Goal: Task Accomplishment & Management: Manage account settings

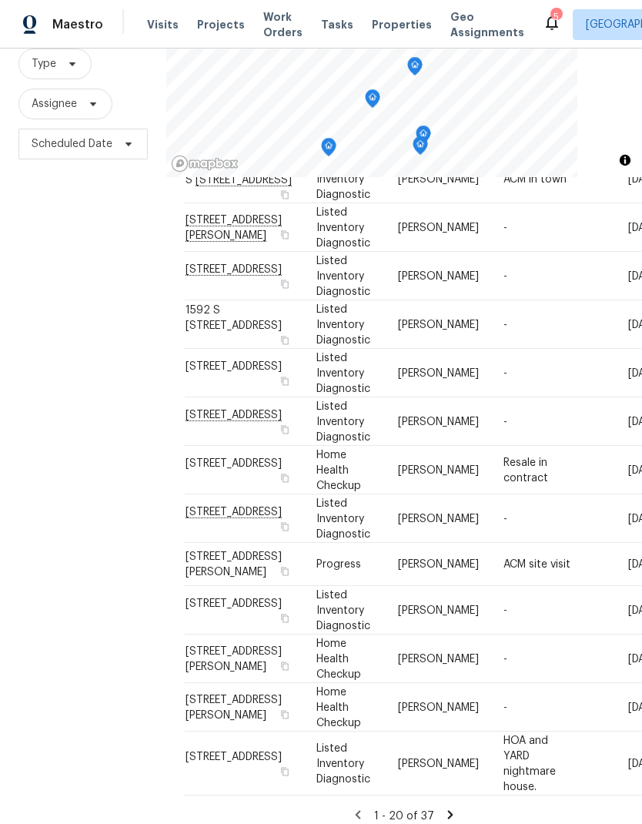
scroll to position [62, 0]
click at [448, 810] on icon at bounding box center [450, 814] width 5 height 8
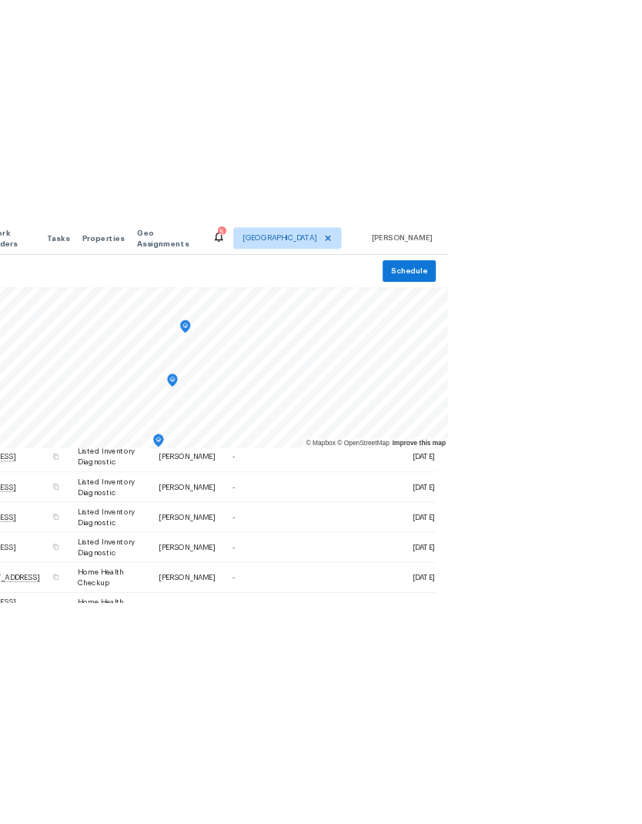
scroll to position [0, 0]
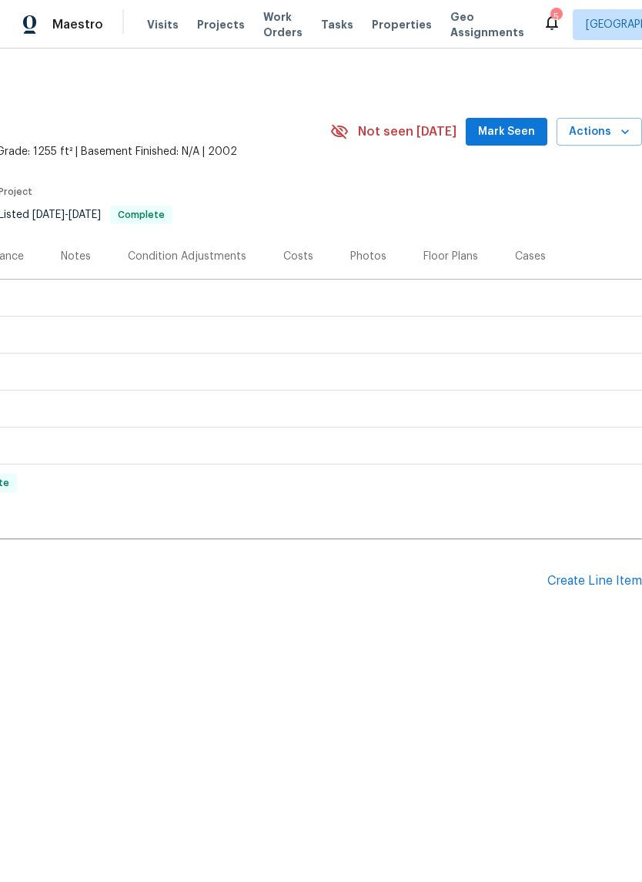
click at [596, 589] on div "Create Line Item" at bounding box center [595, 581] width 95 height 15
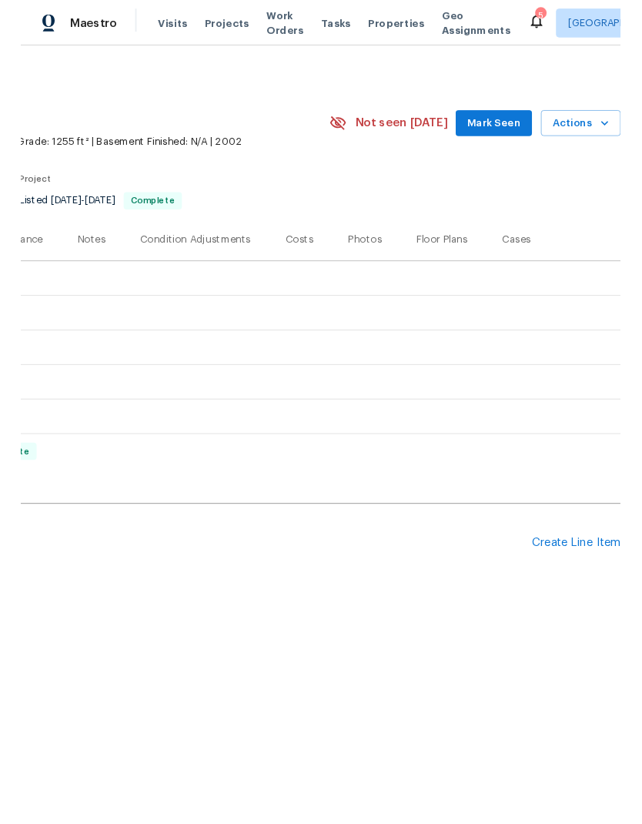
scroll to position [0, 228]
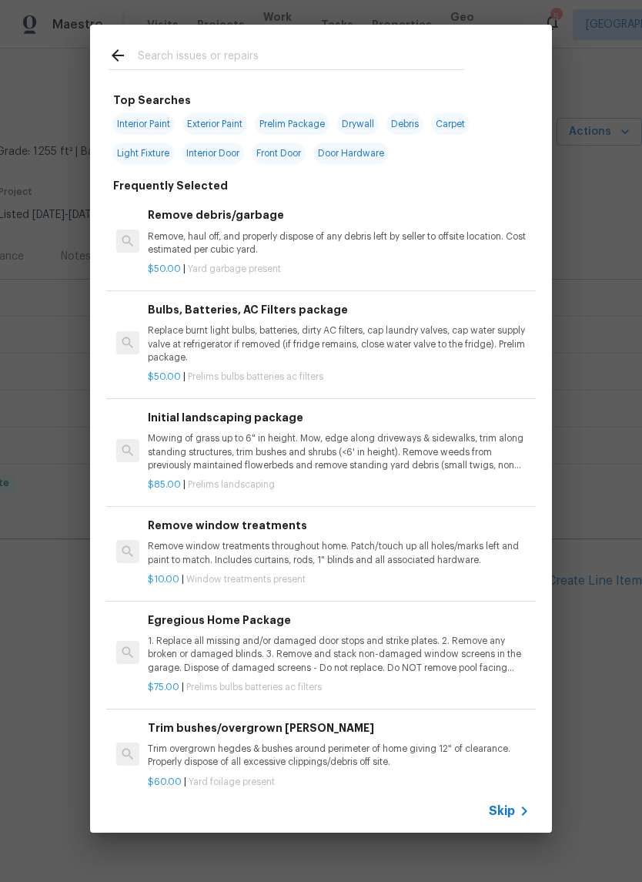
click at [279, 62] on input "text" at bounding box center [301, 57] width 327 height 23
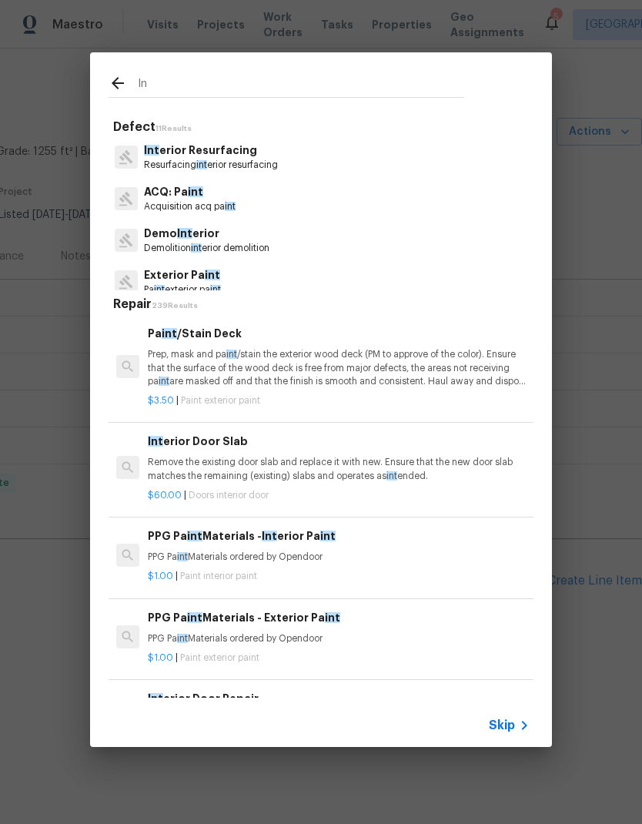
type input "I"
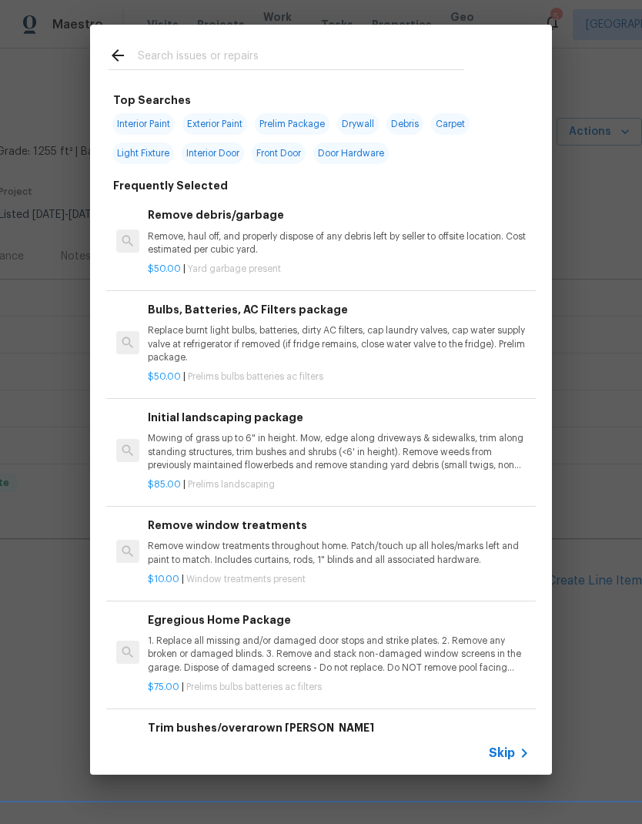
click at [153, 126] on span "Interior Paint" at bounding box center [143, 124] width 62 height 22
type input "Interior Paint"
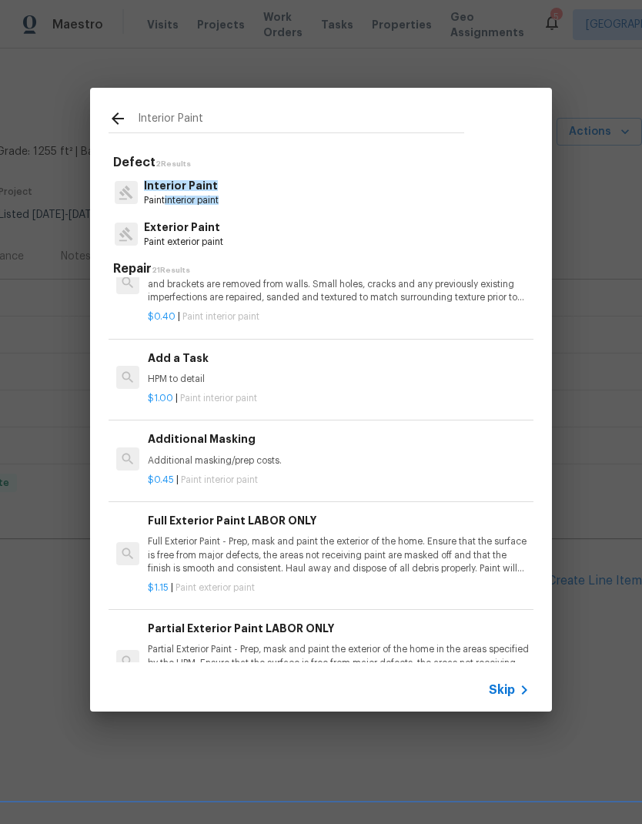
scroll to position [424, 0]
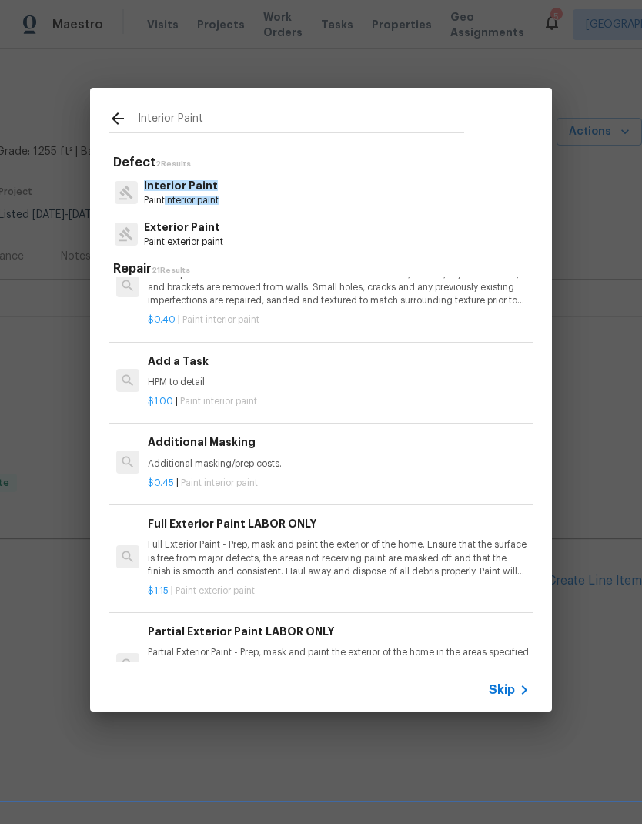
click at [366, 377] on p "HPM to detail" at bounding box center [339, 382] width 382 height 13
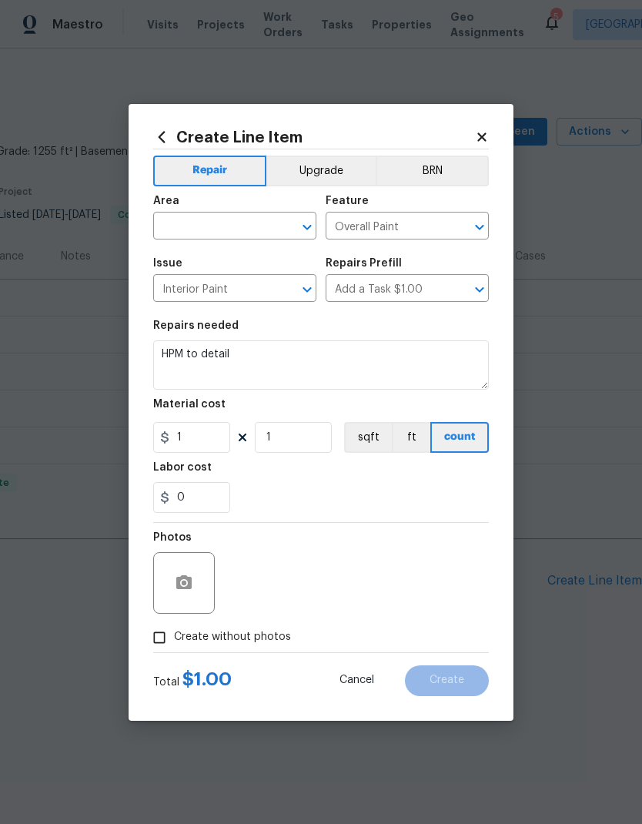
click at [238, 221] on input "text" at bounding box center [213, 228] width 120 height 24
click at [249, 287] on li "Interior Overall" at bounding box center [234, 286] width 163 height 25
type input "Interior Overall"
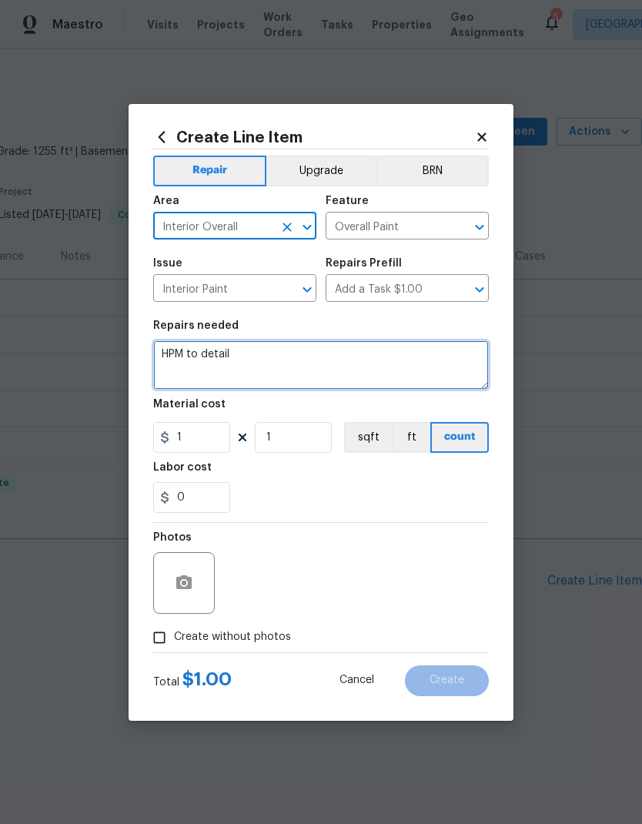
click at [233, 357] on textarea "HPM to detail" at bounding box center [321, 364] width 336 height 49
click at [219, 366] on textarea "HPM to detail" at bounding box center [321, 364] width 336 height 49
click at [219, 365] on textarea "HPM to detail" at bounding box center [321, 364] width 336 height 49
click at [213, 364] on textarea "HPM to detail" at bounding box center [321, 364] width 336 height 49
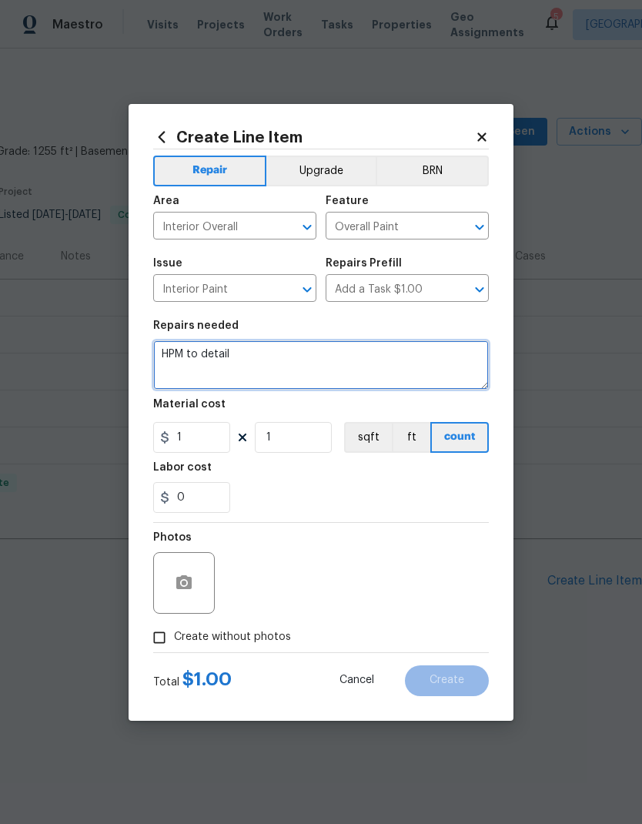
click at [213, 363] on textarea "HPM to detail" at bounding box center [321, 364] width 336 height 49
click at [226, 361] on textarea "HPM to detail" at bounding box center [321, 364] width 336 height 49
click at [225, 361] on textarea "HPM to detail" at bounding box center [321, 364] width 336 height 49
click at [179, 355] on textarea "HPM to detail" at bounding box center [321, 364] width 336 height 49
click at [178, 354] on textarea "HPM to detail" at bounding box center [321, 364] width 336 height 49
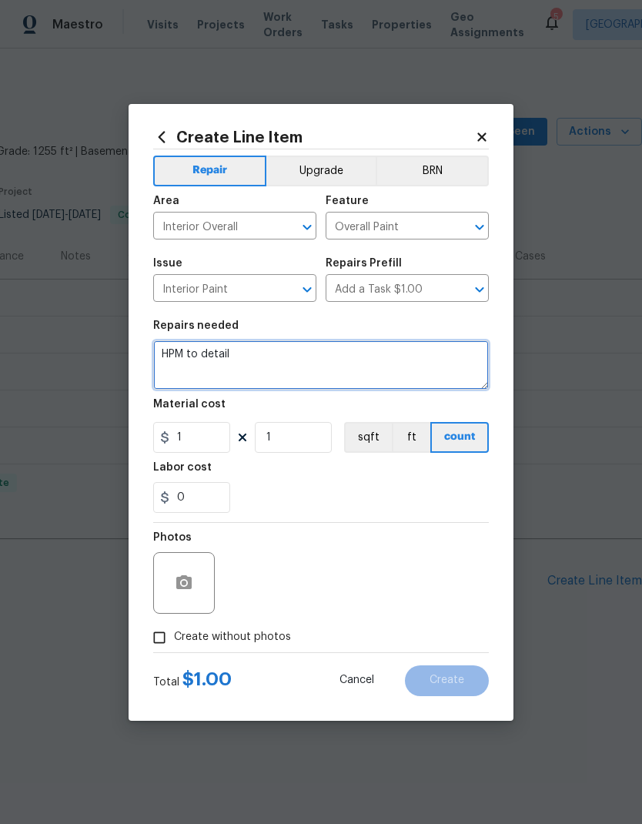
click at [187, 357] on textarea "HPM to detail" at bounding box center [321, 364] width 336 height 49
click at [223, 367] on textarea "1. At HVAC event in ceiling by the front door, patch previously damaged, drywal…" at bounding box center [321, 364] width 336 height 49
click at [257, 367] on textarea "1. At HVAC event in ceiling by the front door, patch previously damaged drywall…" at bounding box center [321, 364] width 336 height 49
type textarea "1. At HVAC event in ceiling by the front door, patch previously damaged drywall…"
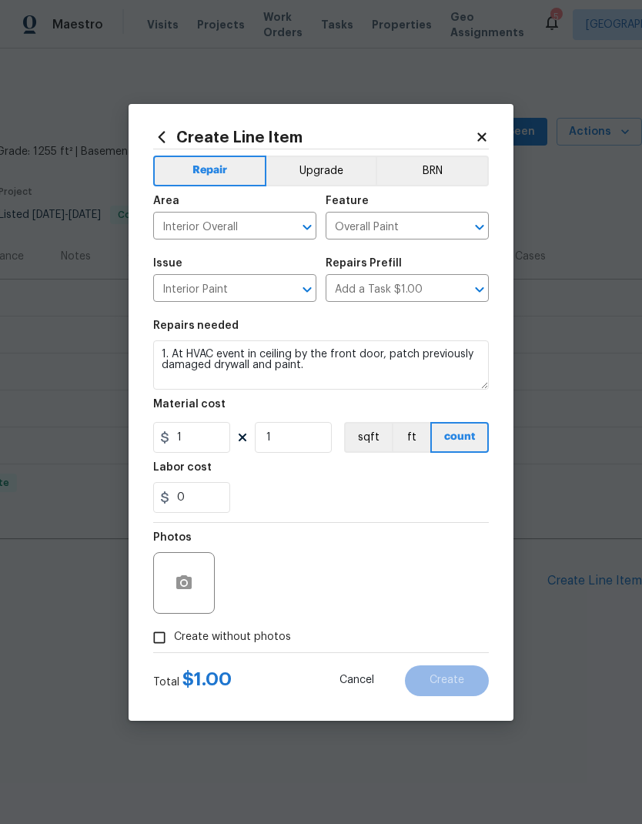
click at [466, 491] on div "0" at bounding box center [321, 497] width 336 height 31
click at [160, 644] on input "Create without photos" at bounding box center [159, 637] width 29 height 29
checkbox input "true"
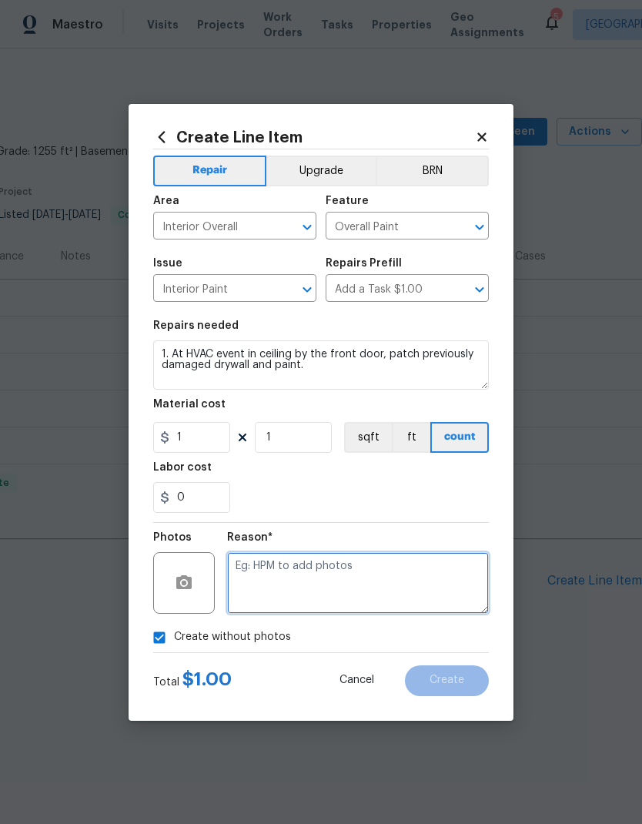
click at [390, 576] on textarea at bounding box center [358, 583] width 262 height 62
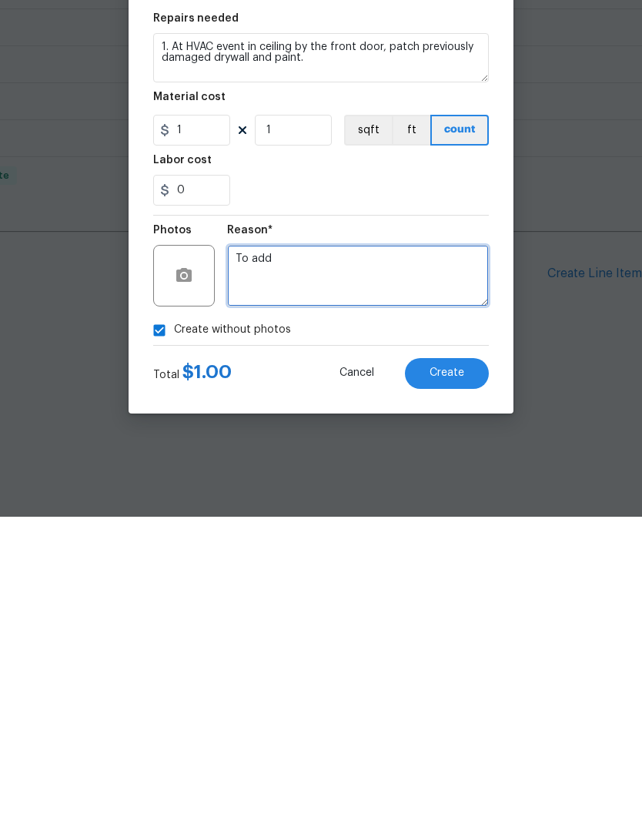
type textarea "To add"
click at [463, 311] on section "Repairs needed 1. At HVAC event in ceiling by the front door, patch previously …" at bounding box center [321, 416] width 336 height 211
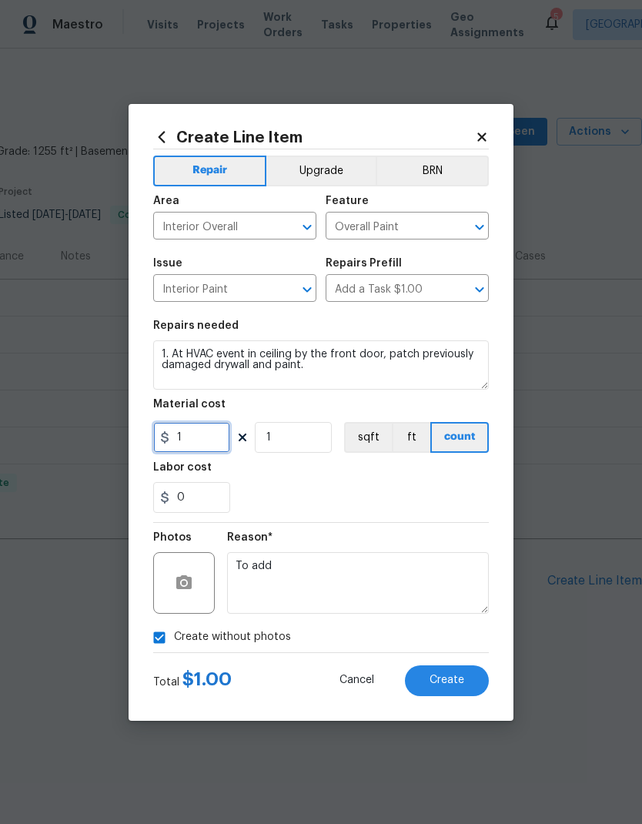
click at [204, 441] on input "1" at bounding box center [191, 437] width 77 height 31
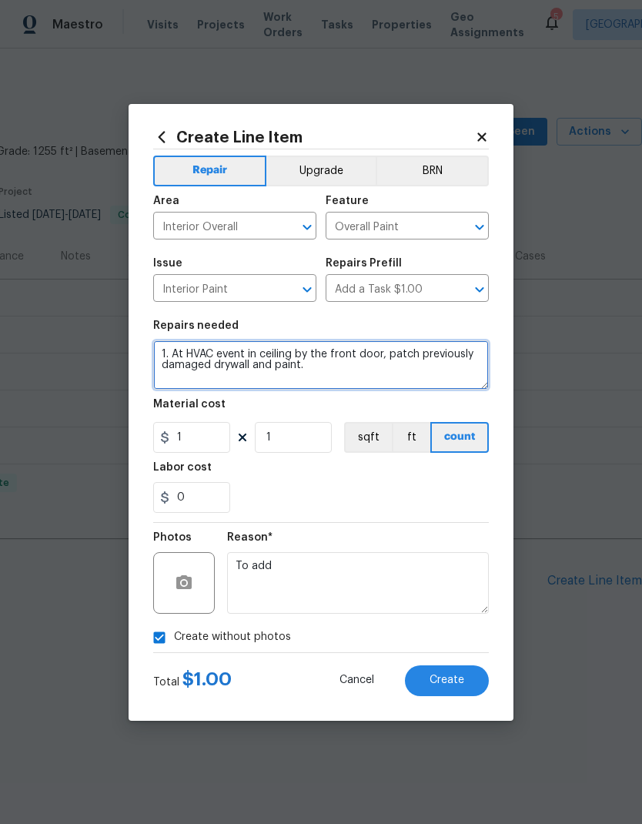
click at [361, 377] on textarea "1. At HVAC event in ceiling by the front door, patch previously damaged drywall…" at bounding box center [321, 364] width 336 height 49
type textarea "1. At HVAC event in ceiling by the front door, patch previously damaged drywall…"
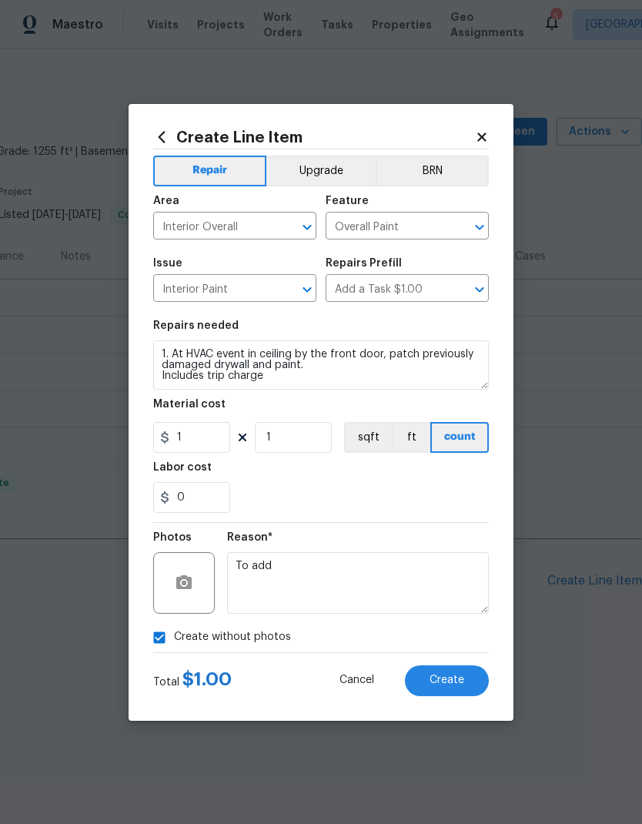
click at [418, 484] on div "0" at bounding box center [321, 497] width 336 height 31
click at [207, 439] on input "1" at bounding box center [191, 437] width 77 height 31
type input "95"
click at [385, 487] on div "0" at bounding box center [321, 497] width 336 height 31
click at [455, 683] on span "Create" at bounding box center [447, 681] width 35 height 12
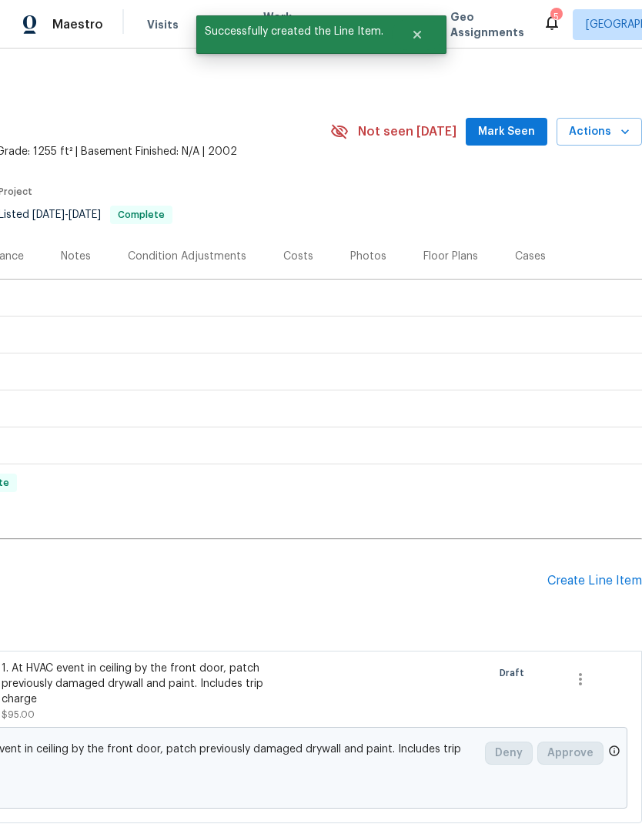
scroll to position [0, 228]
click at [530, 140] on span "Mark Seen" at bounding box center [506, 131] width 57 height 19
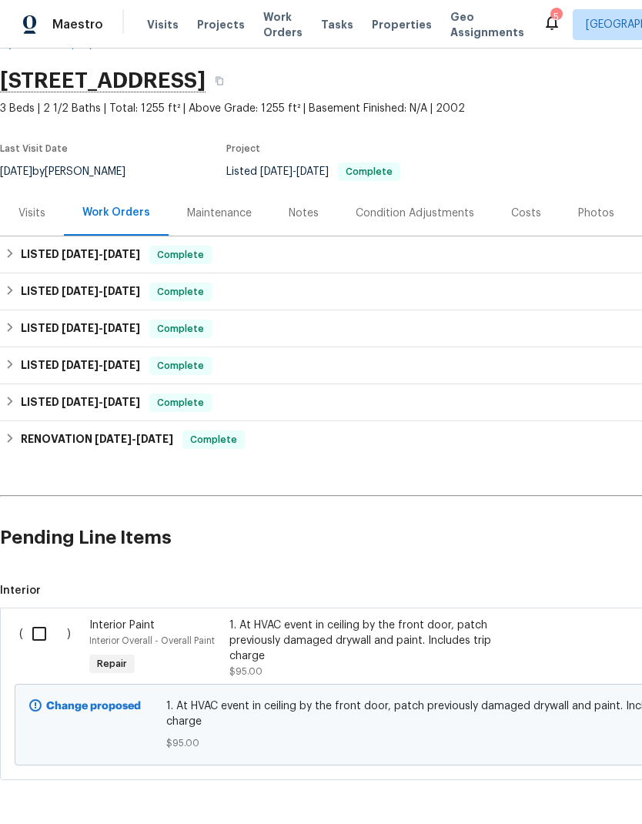
scroll to position [42, 0]
click at [38, 638] on input "checkbox" at bounding box center [45, 635] width 44 height 32
checkbox input "true"
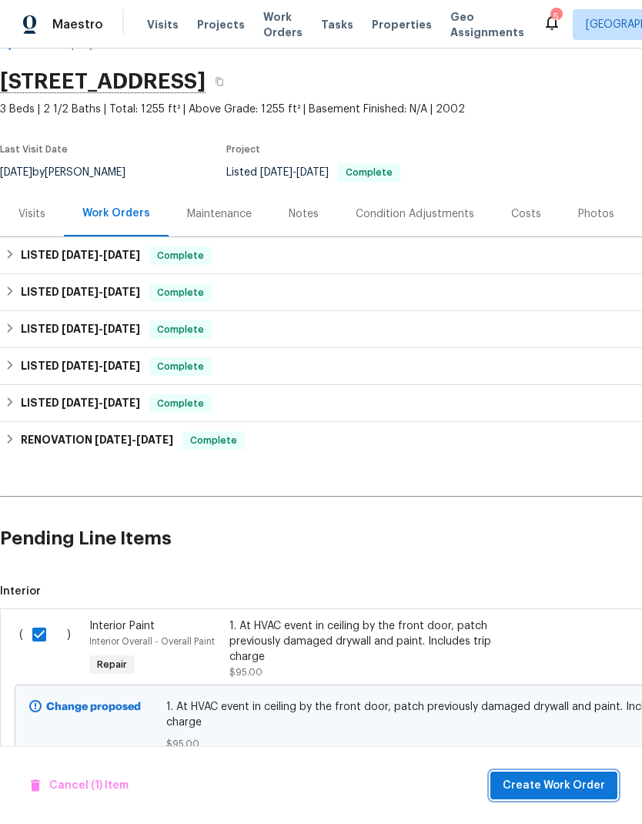
click at [570, 789] on span "Create Work Order" at bounding box center [554, 785] width 102 height 19
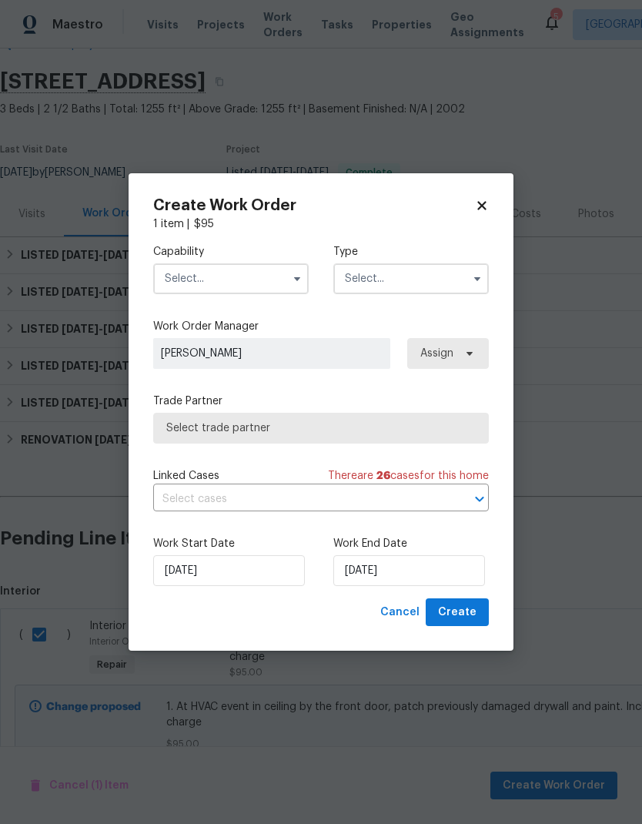
click at [237, 277] on input "text" at bounding box center [231, 278] width 156 height 31
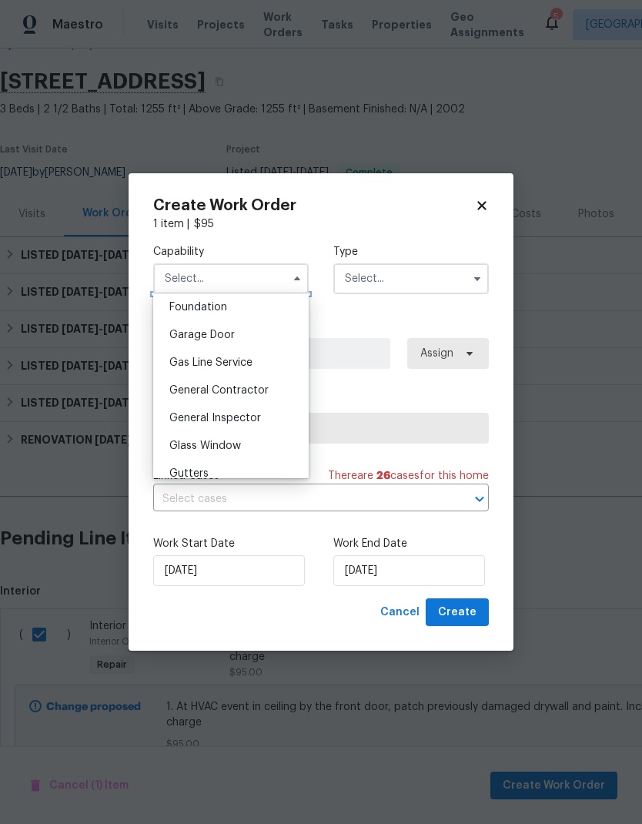
scroll to position [656, 0]
click at [264, 391] on span "General Contractor" at bounding box center [218, 391] width 99 height 11
type input "General Contractor"
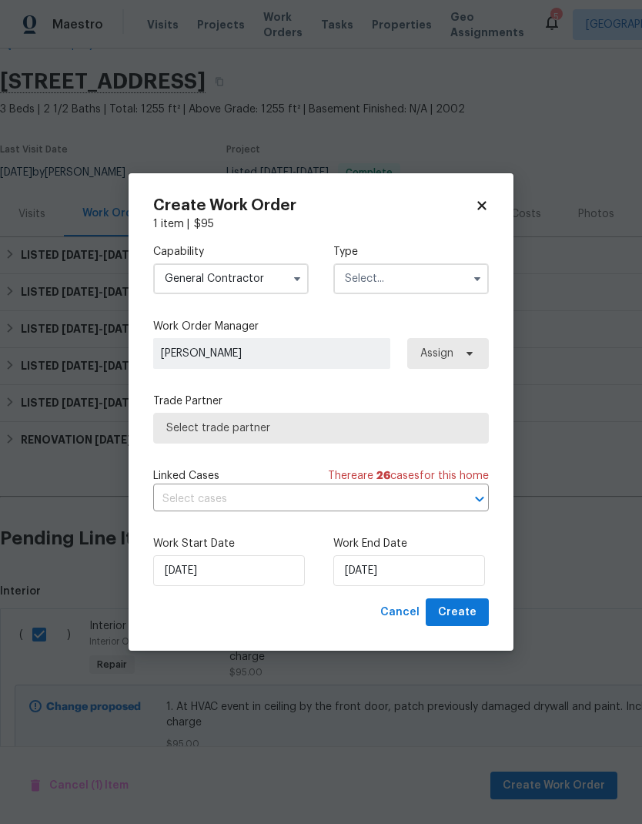
click at [425, 289] on input "text" at bounding box center [412, 278] width 156 height 31
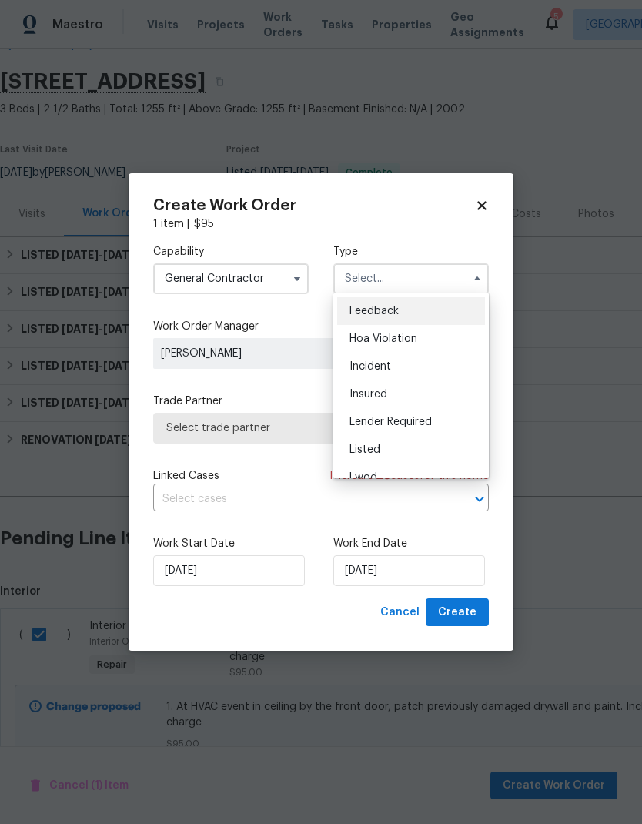
click at [406, 447] on div "Listed" at bounding box center [411, 450] width 148 height 28
type input "Listed"
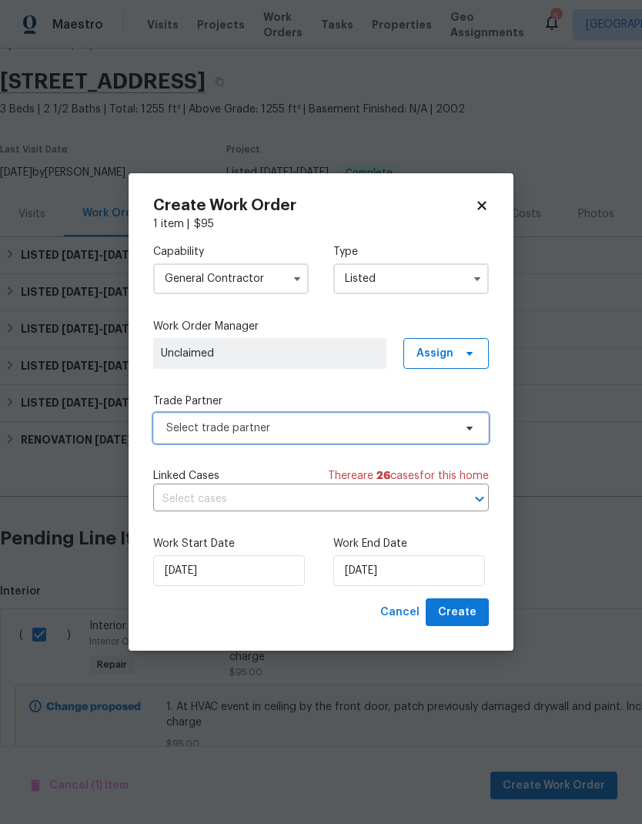
click at [374, 435] on span "Select trade partner" at bounding box center [321, 428] width 336 height 31
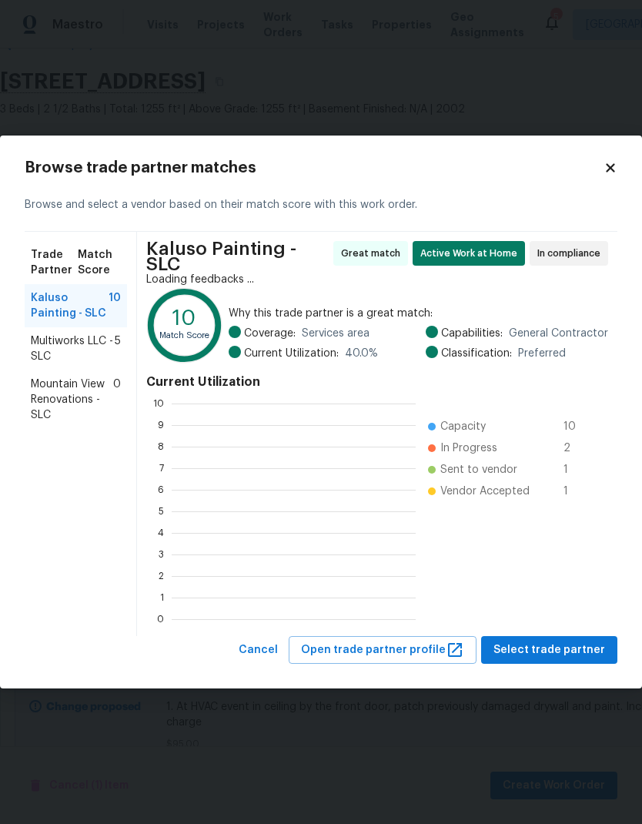
scroll to position [2, 2]
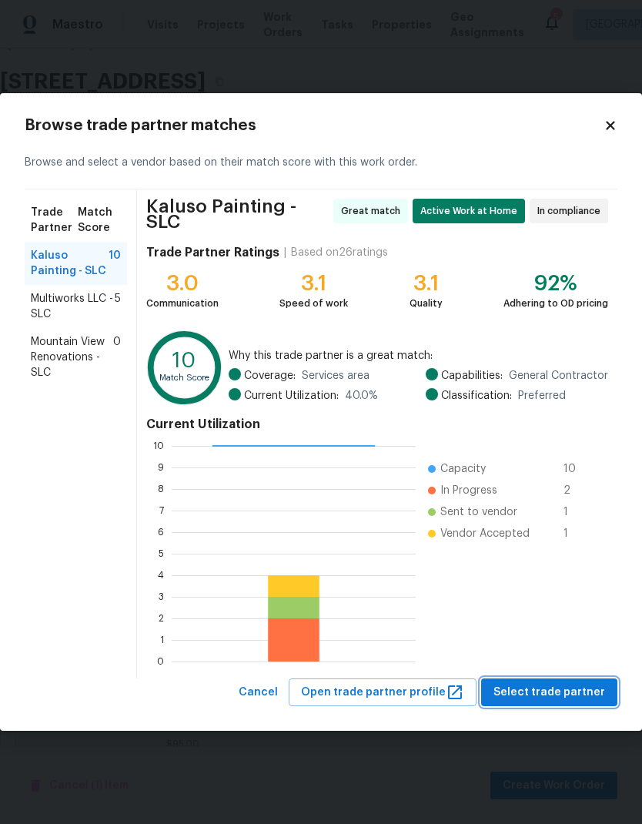
click at [579, 679] on button "Select trade partner" at bounding box center [549, 693] width 136 height 29
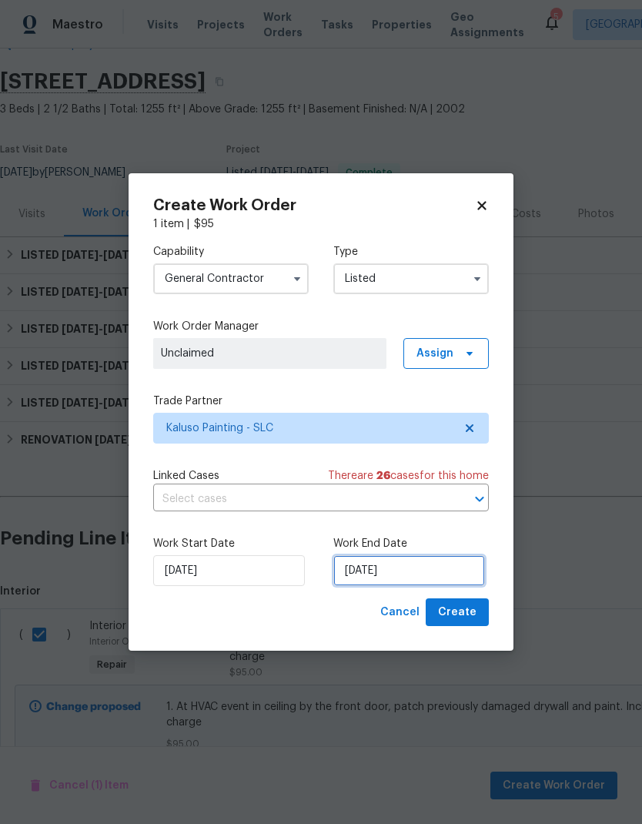
click at [461, 571] on input "9/24/2025" at bounding box center [410, 570] width 152 height 31
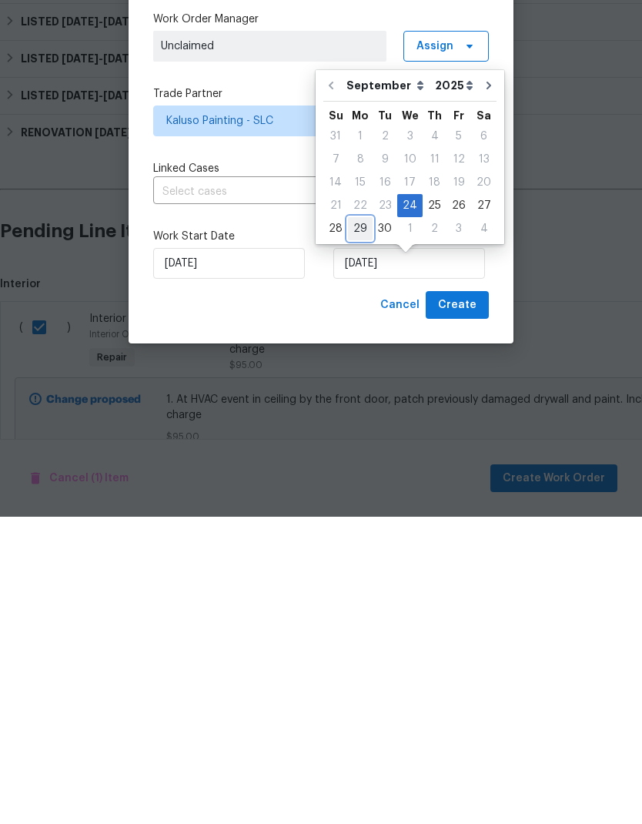
click at [360, 525] on div "29" at bounding box center [360, 536] width 25 height 22
type input "9/29/2025"
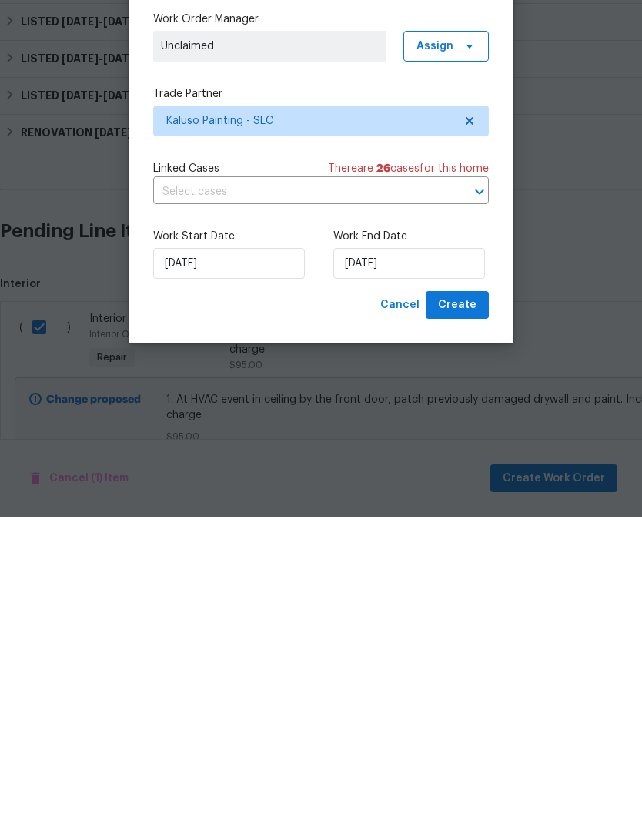
scroll to position [62, 0]
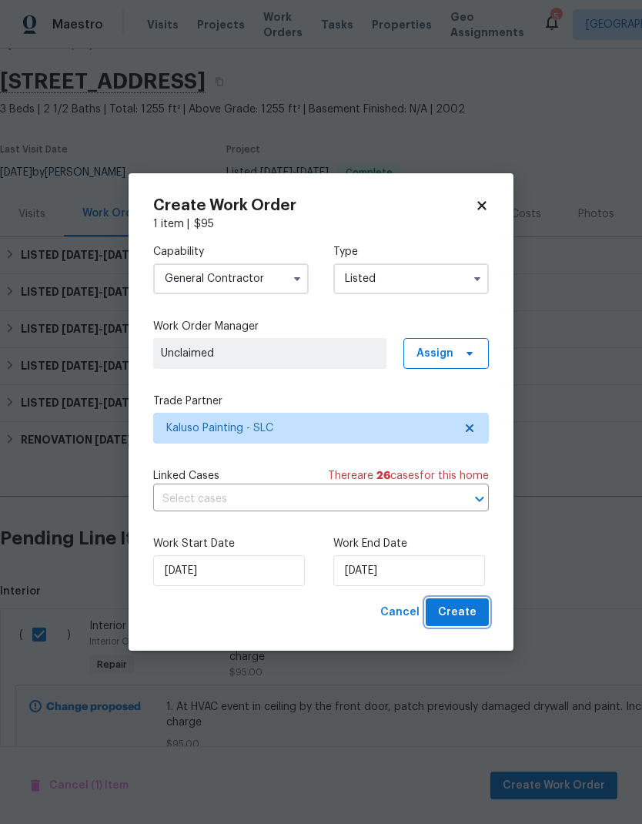
click at [471, 626] on button "Create" at bounding box center [457, 613] width 63 height 29
checkbox input "false"
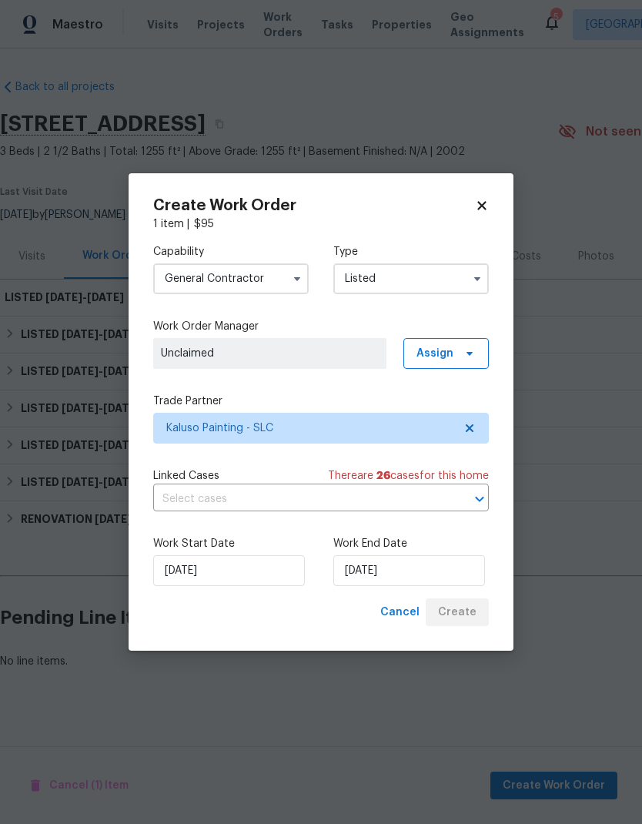
scroll to position [0, 0]
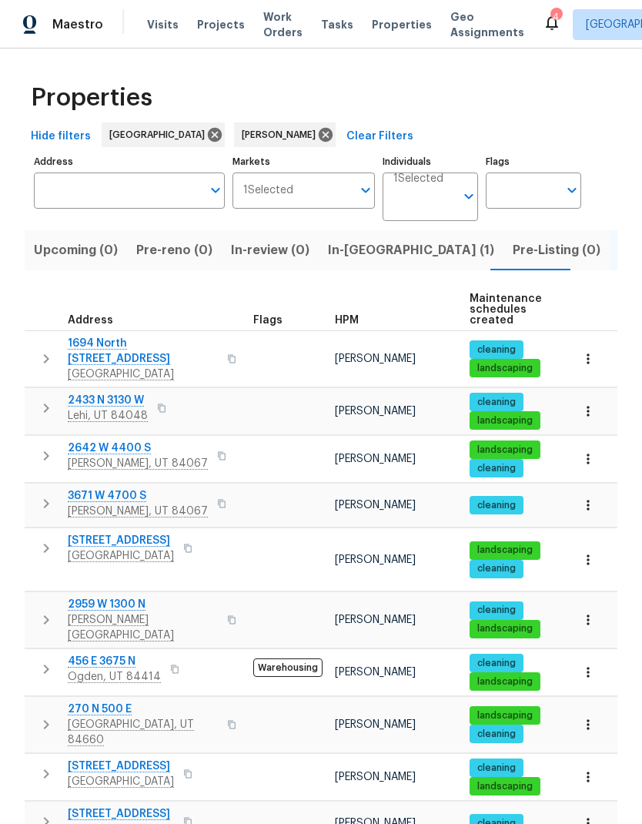
click at [585, 552] on icon "button" at bounding box center [588, 559] width 15 height 15
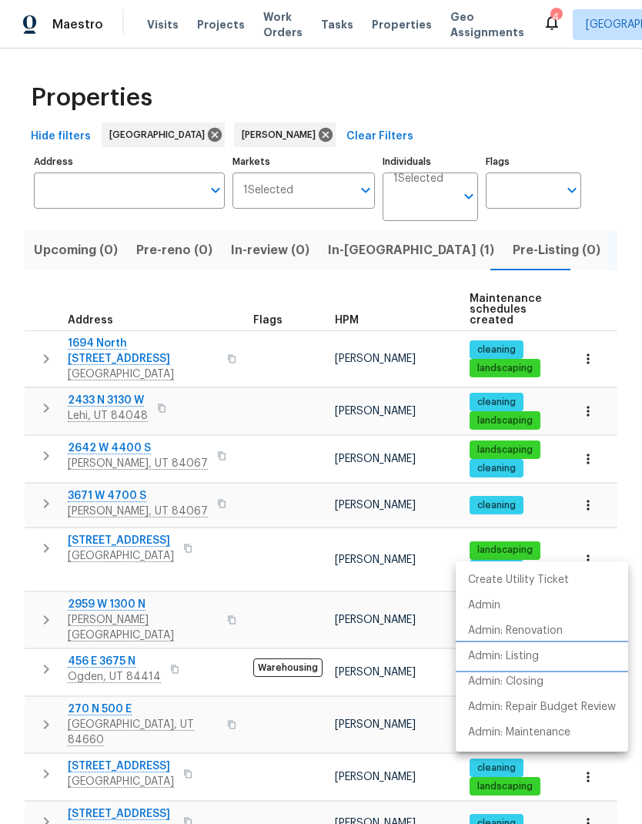
click at [539, 659] on p "Admin: Listing" at bounding box center [503, 657] width 71 height 16
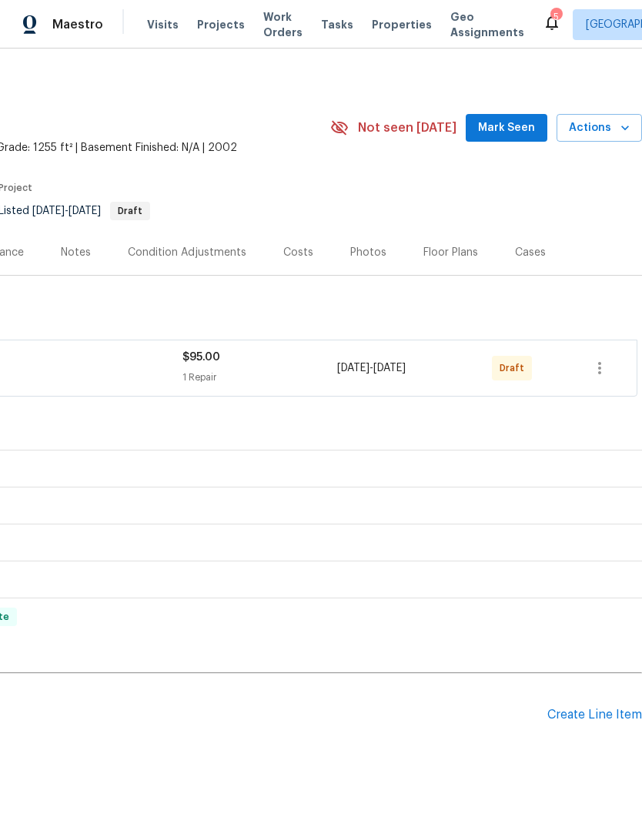
scroll to position [4, 228]
click at [605, 377] on icon "button" at bounding box center [600, 368] width 18 height 18
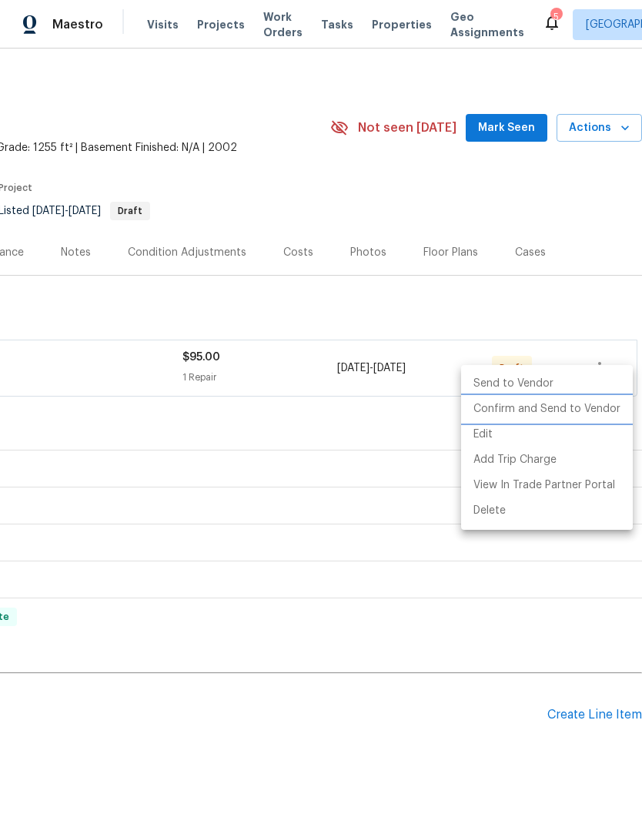
click at [589, 412] on li "Confirm and Send to Vendor" at bounding box center [547, 409] width 172 height 25
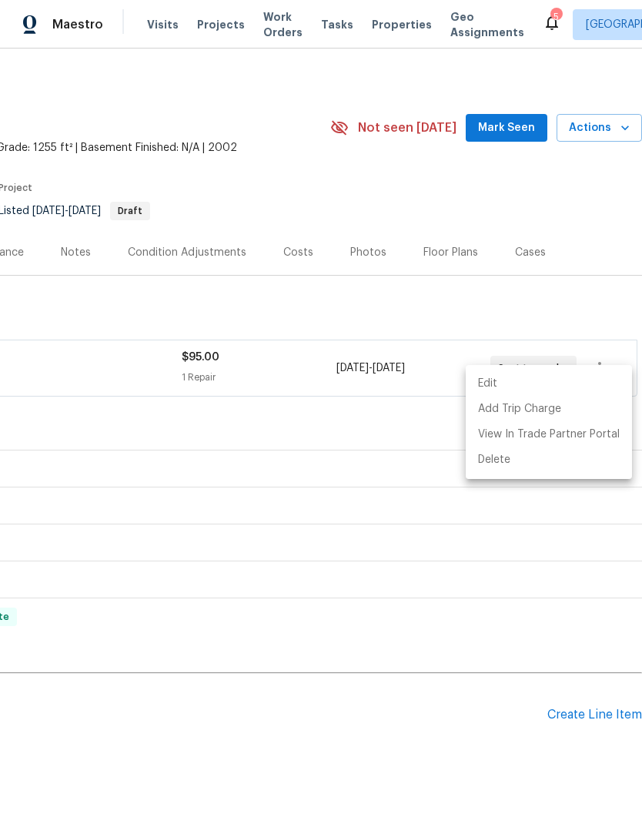
click at [549, 221] on div at bounding box center [321, 412] width 642 height 824
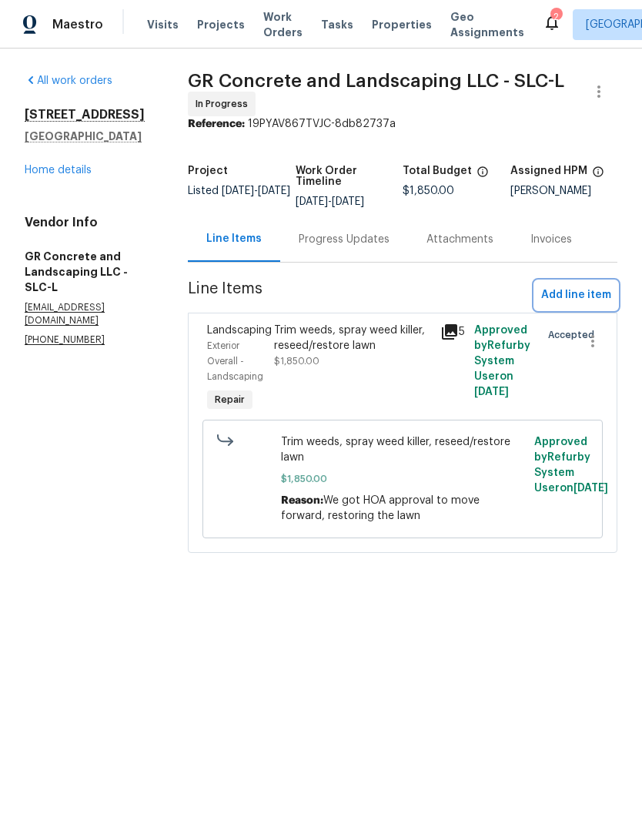
click at [590, 290] on span "Add line item" at bounding box center [577, 295] width 70 height 19
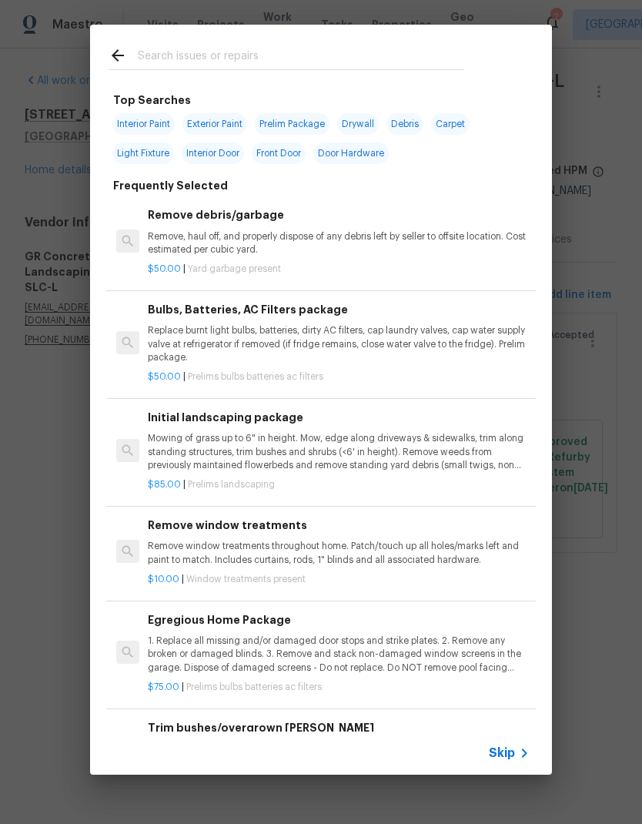
click at [278, 54] on input "text" at bounding box center [301, 57] width 327 height 23
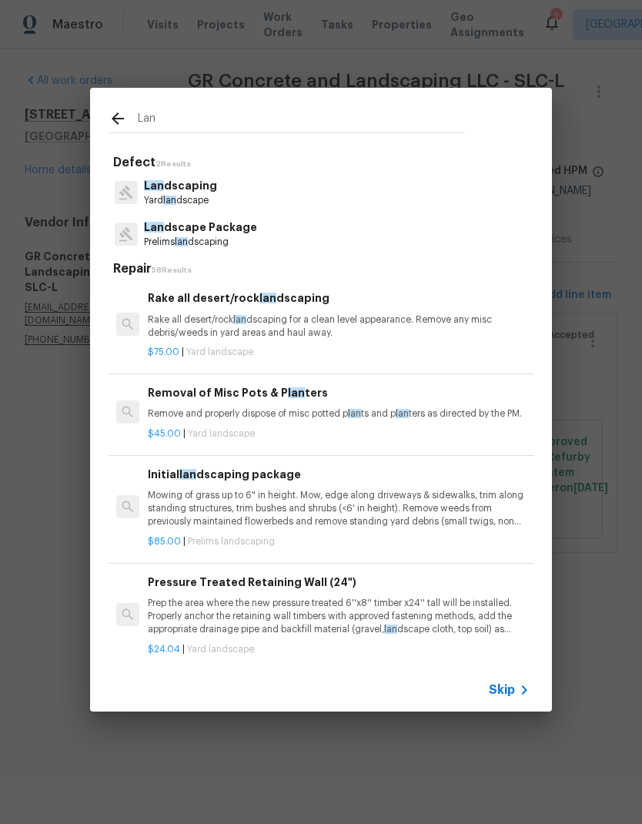
type input "Lan"
click at [249, 193] on div "Lan dscaping Yard lan dscape" at bounding box center [321, 193] width 425 height 42
click at [283, 184] on div "Lan dscaping Yard lan dscape" at bounding box center [321, 193] width 425 height 42
click at [198, 195] on p "Yard lan dscape" at bounding box center [180, 200] width 73 height 13
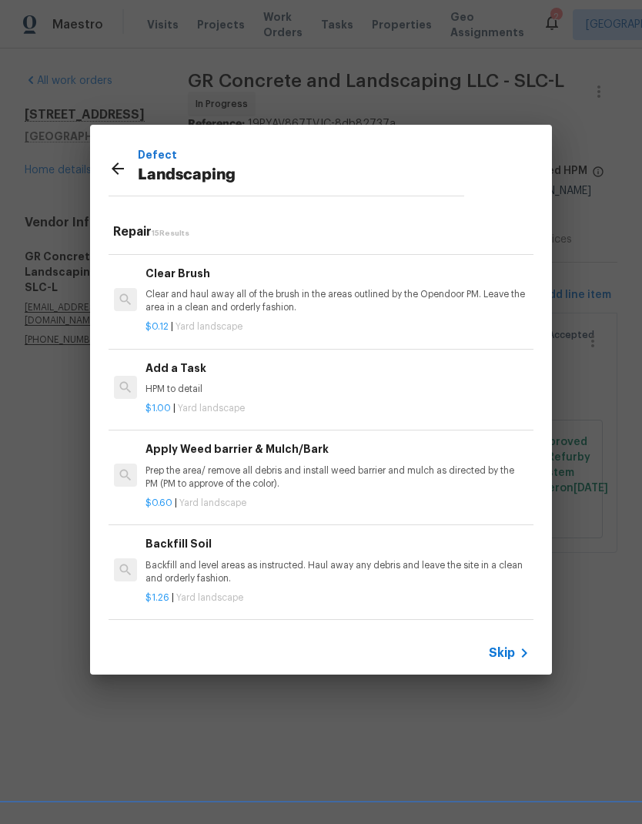
scroll to position [893, 2]
click at [280, 373] on div "Add a Task HPM to detail" at bounding box center [337, 378] width 382 height 37
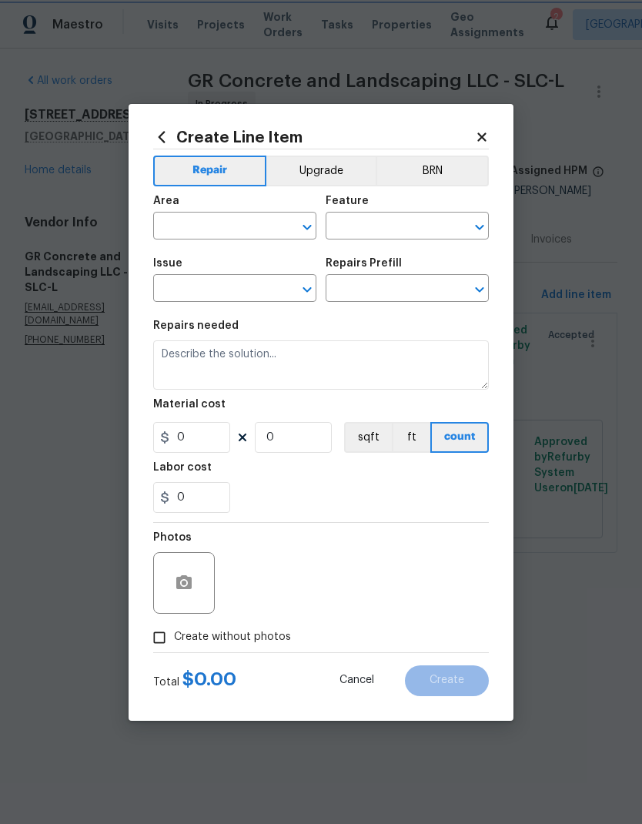
type input "Landscaping"
type input "Add a Task $1.00"
type textarea "HPM to detail"
type input "1"
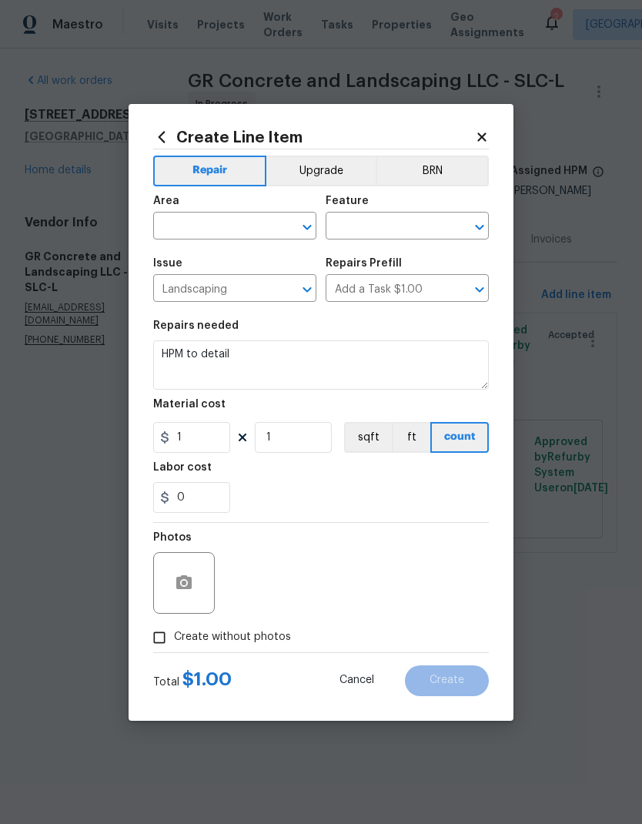
click at [233, 226] on input "text" at bounding box center [213, 228] width 120 height 24
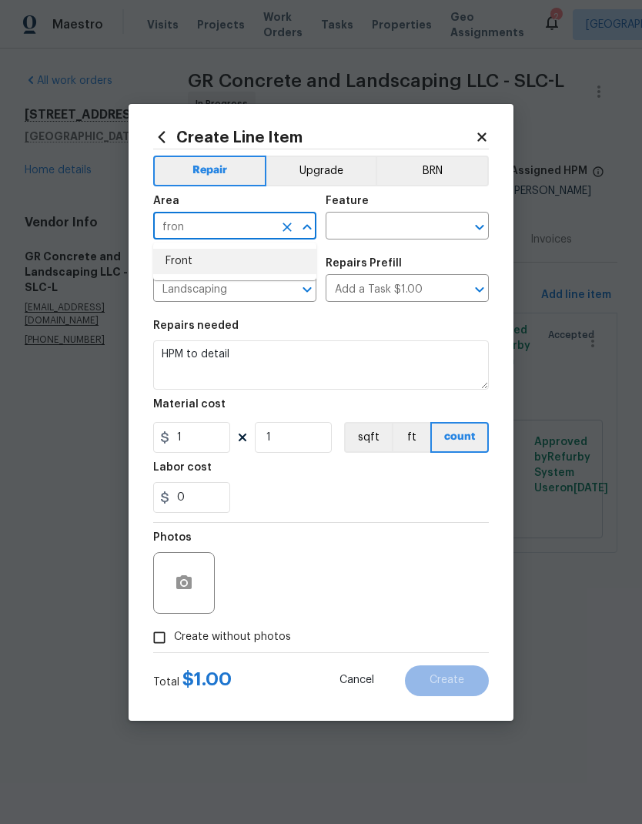
click at [200, 253] on li "Front" at bounding box center [234, 261] width 163 height 25
type input "Front"
click at [413, 225] on input "text" at bounding box center [386, 228] width 120 height 24
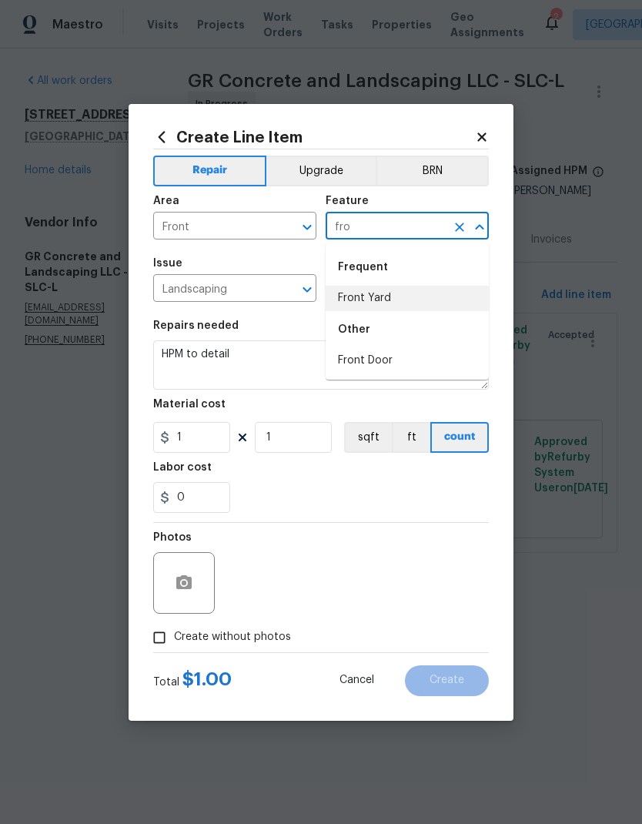
click at [393, 287] on li "Front Yard" at bounding box center [407, 298] width 163 height 25
type input "Front Yard"
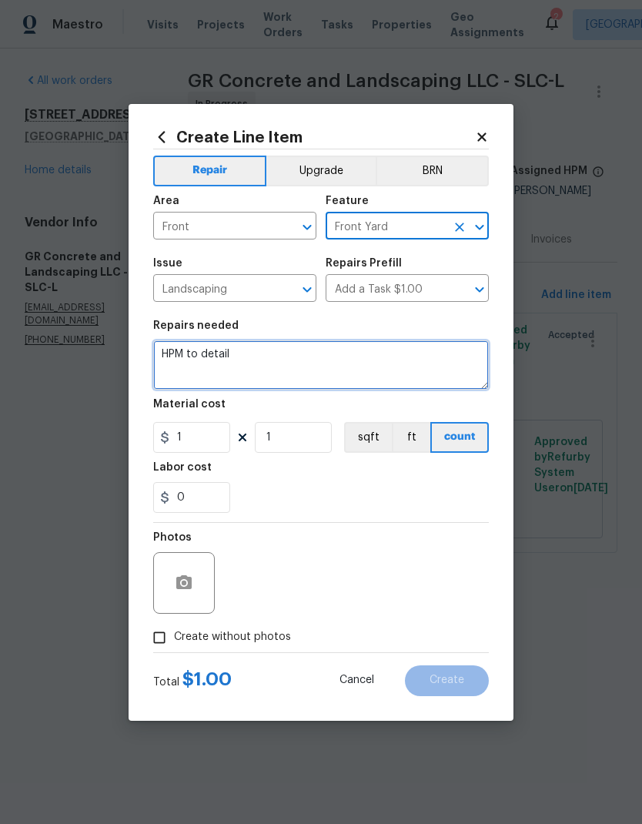
click at [202, 356] on textarea "HPM to detail" at bounding box center [321, 364] width 336 height 49
click at [201, 355] on textarea "HPM to detail" at bounding box center [321, 364] width 336 height 49
click at [212, 361] on textarea "HPM to detail" at bounding box center [321, 364] width 336 height 49
click at [211, 361] on textarea "HPM to detail" at bounding box center [321, 364] width 336 height 49
click at [216, 362] on textarea "HPM to detail" at bounding box center [321, 364] width 336 height 49
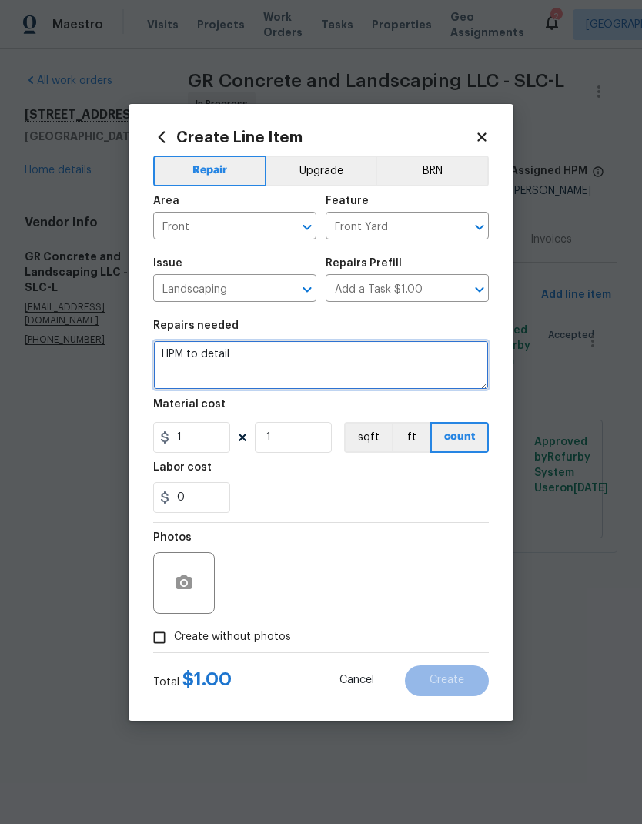
click at [215, 362] on textarea "HPM to detail" at bounding box center [321, 364] width 336 height 49
type textarea "1. Trim rose bushes at front of house 2. Remove dying tree next to front porch"
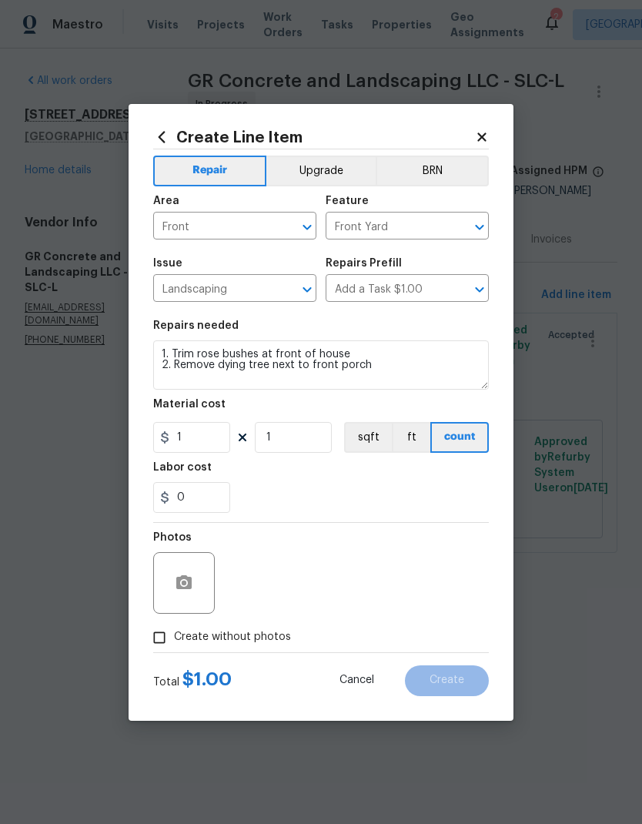
click at [422, 480] on div "Labor cost" at bounding box center [321, 472] width 336 height 20
click at [202, 435] on input "1" at bounding box center [191, 437] width 77 height 31
type input "100"
click at [448, 485] on div "0" at bounding box center [321, 497] width 336 height 31
click at [170, 636] on input "Create without photos" at bounding box center [159, 637] width 29 height 29
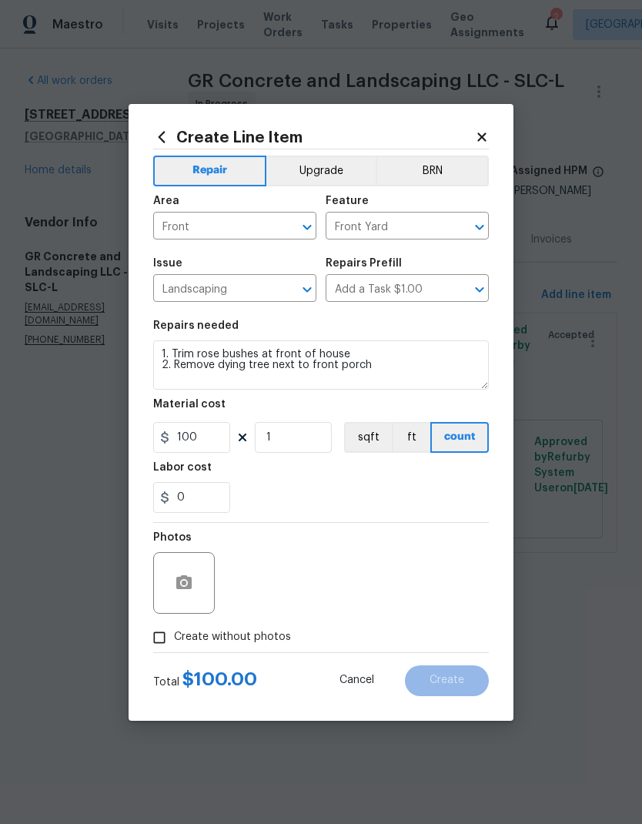
checkbox input "true"
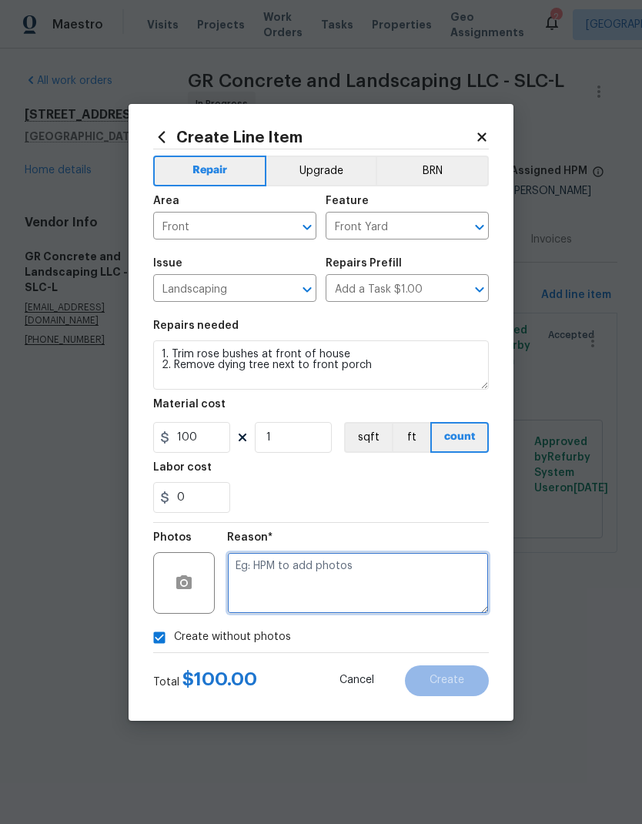
click at [364, 564] on textarea at bounding box center [358, 583] width 262 height 62
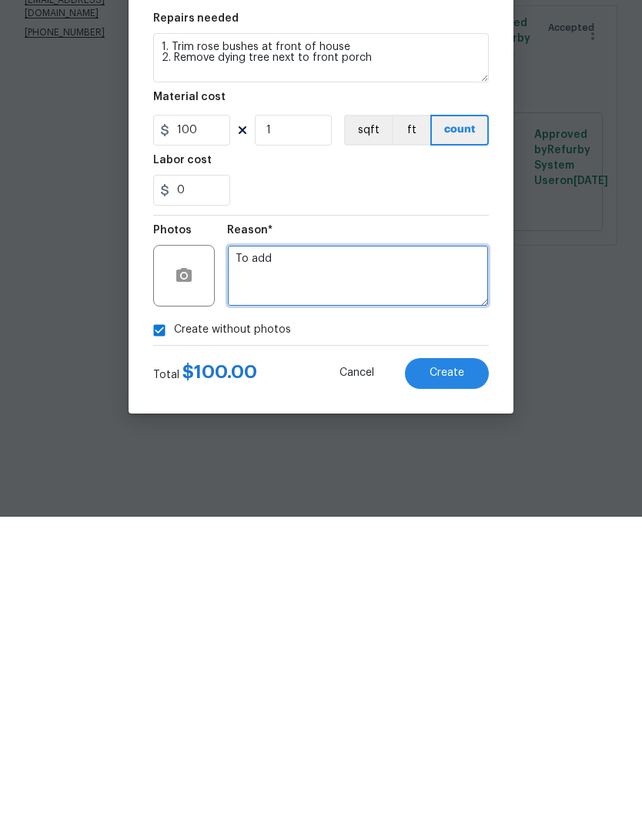
type textarea "To add"
click at [460, 675] on span "Create" at bounding box center [447, 681] width 35 height 12
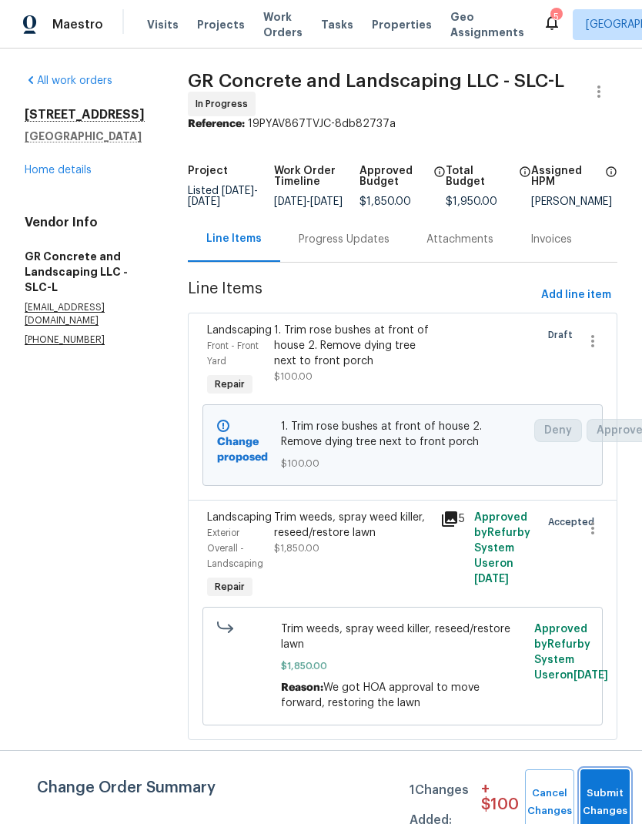
click at [608, 787] on button "Submit Changes" at bounding box center [605, 803] width 49 height 66
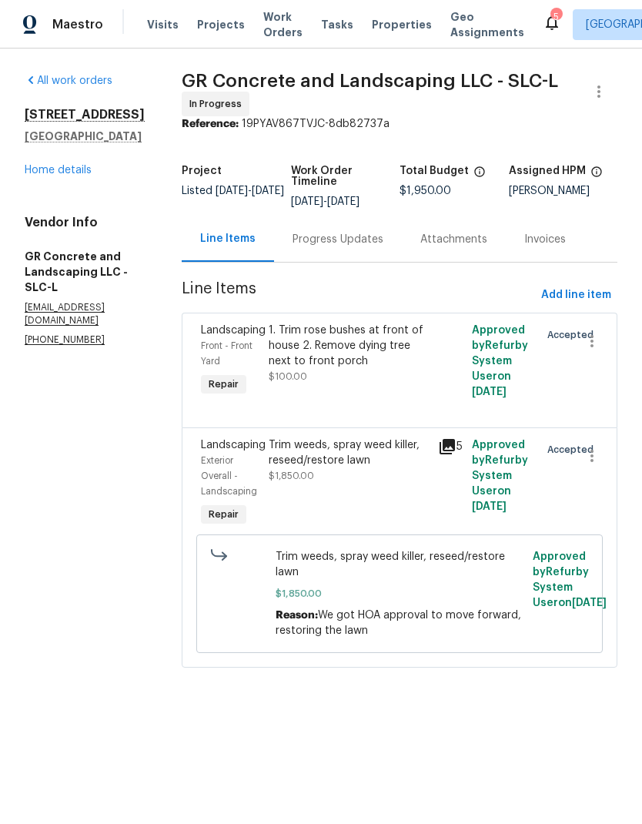
click at [79, 176] on link "Home details" at bounding box center [58, 170] width 67 height 11
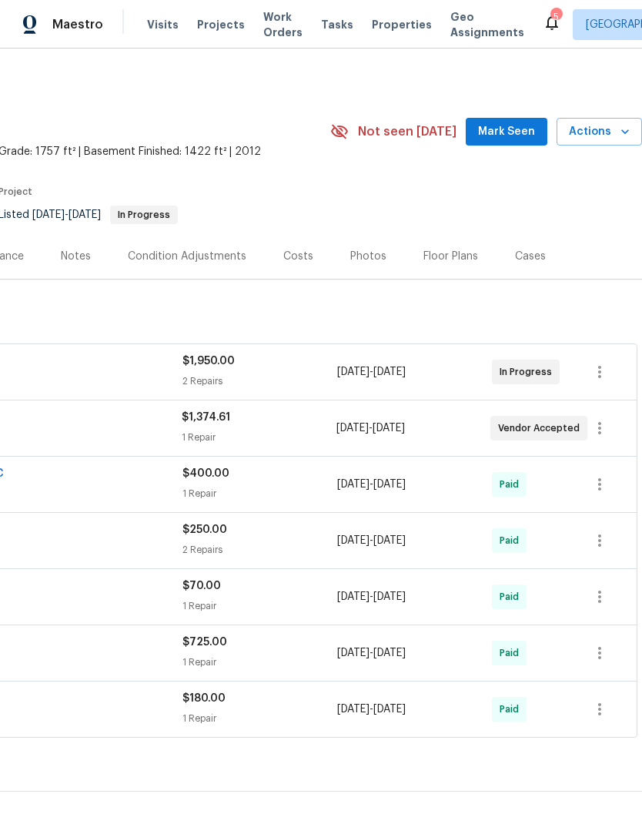
scroll to position [0, 228]
click at [522, 142] on span "Mark Seen" at bounding box center [506, 131] width 57 height 19
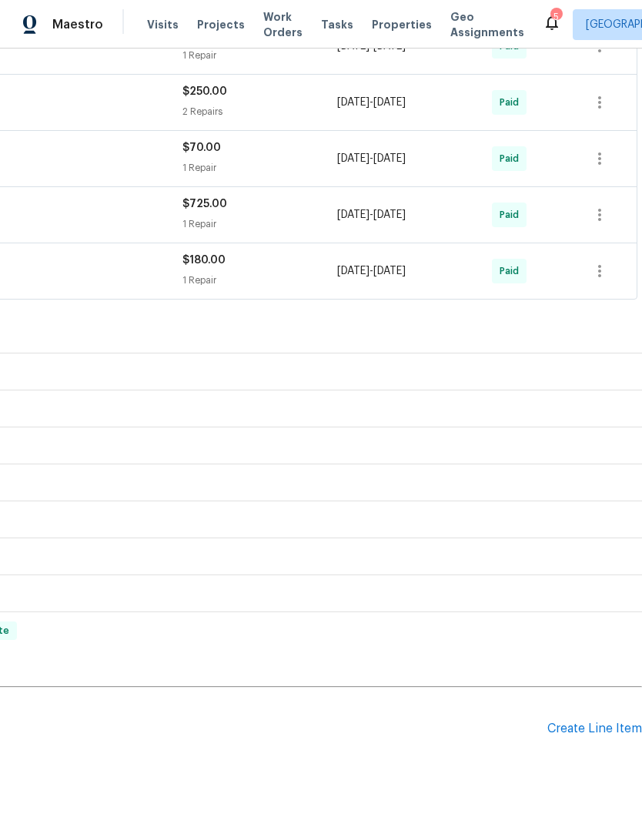
scroll to position [437, 228]
click at [600, 733] on div "Create Line Item" at bounding box center [595, 730] width 95 height 15
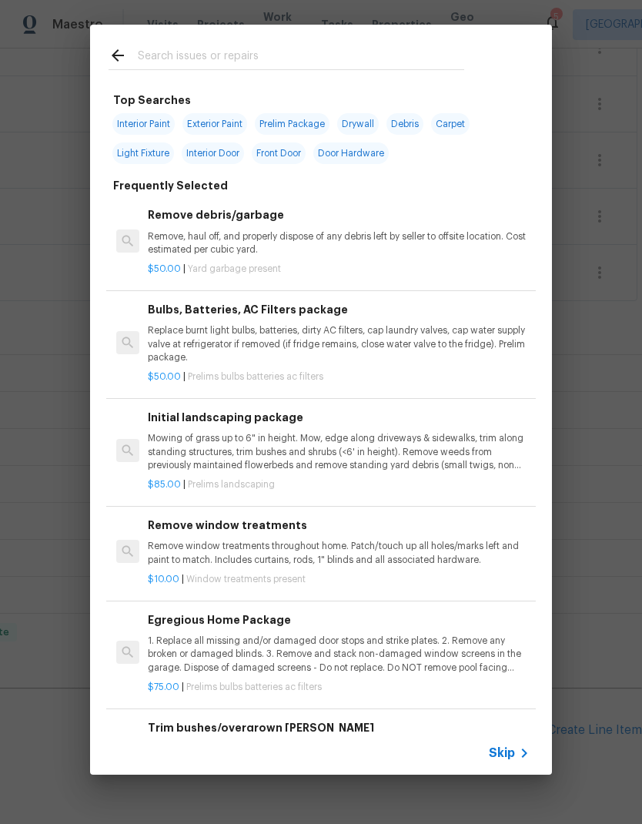
click at [263, 55] on input "text" at bounding box center [301, 57] width 327 height 23
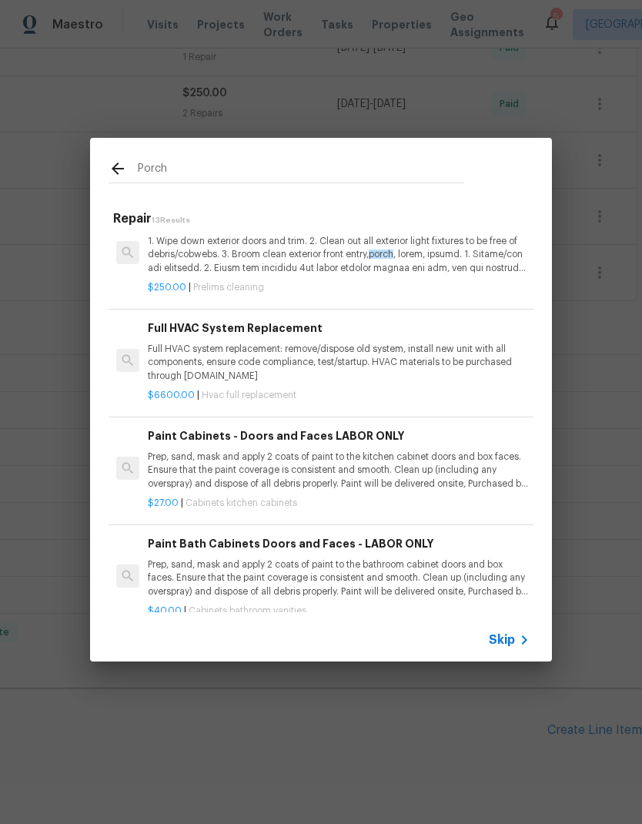
scroll to position [419, 0]
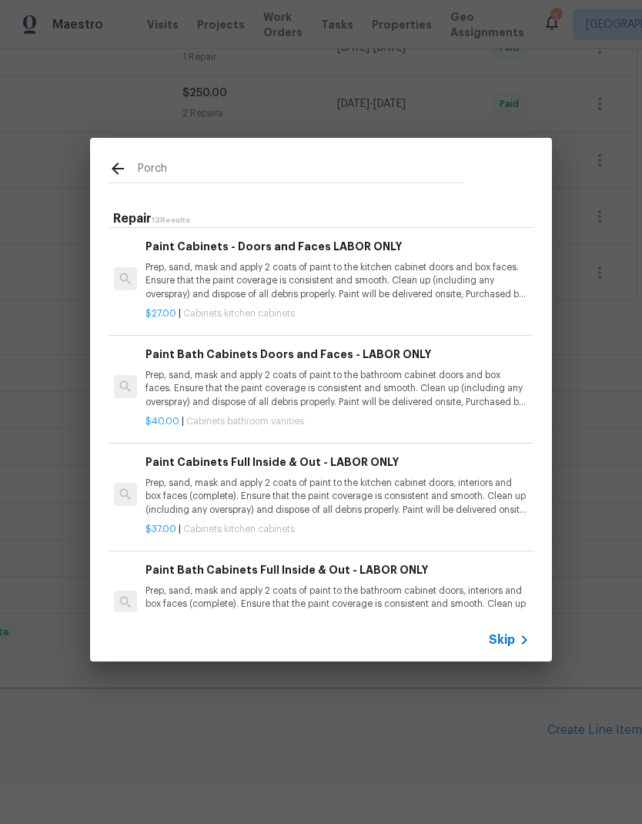
click at [328, 171] on input "Porch" at bounding box center [301, 170] width 327 height 23
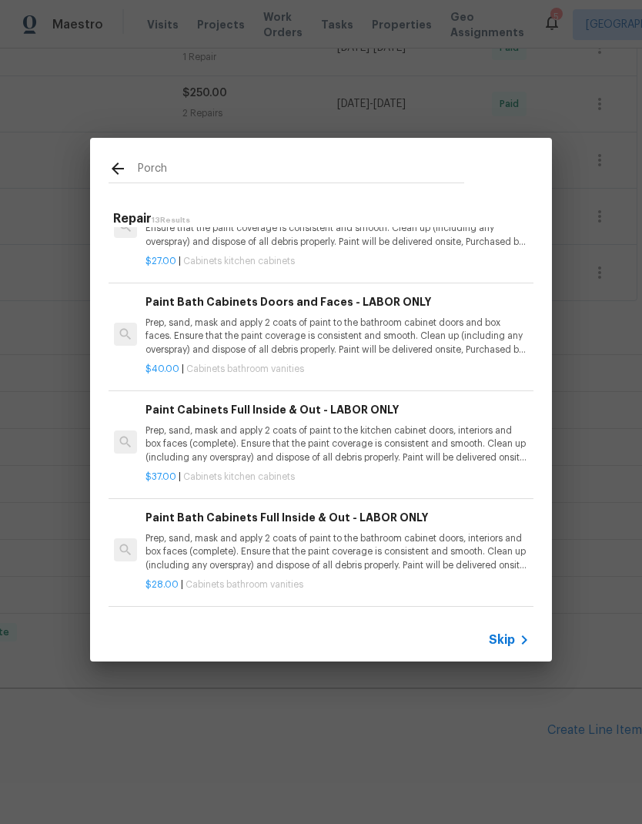
scroll to position [650, 2]
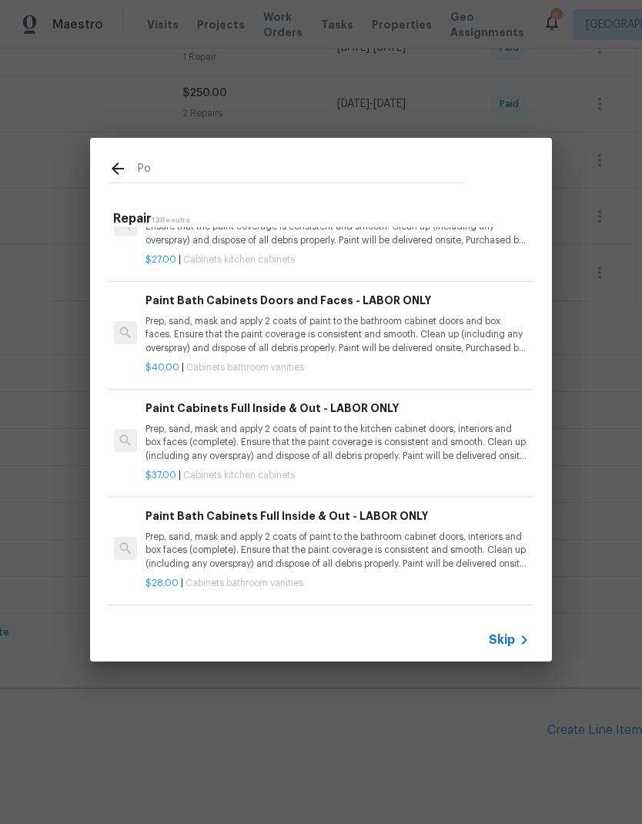
type input "P"
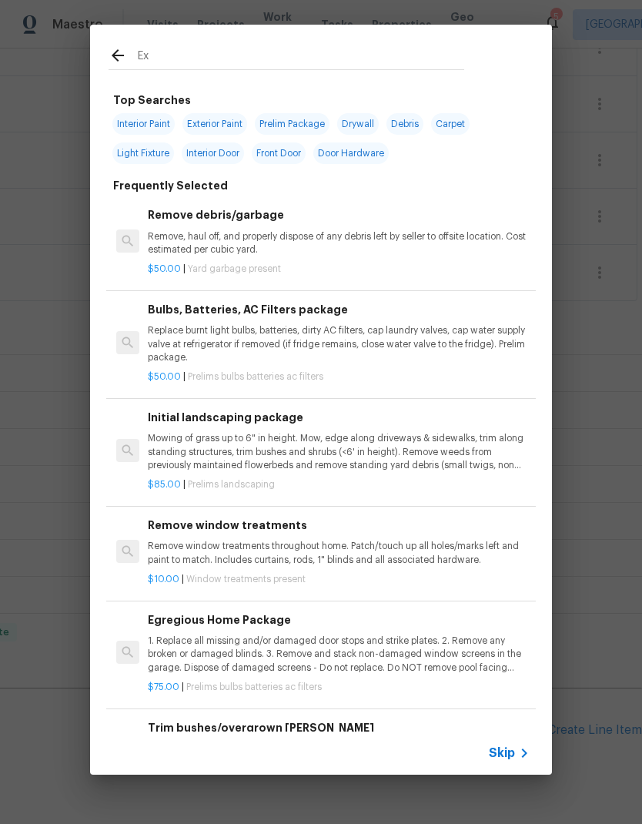
type input "Ext"
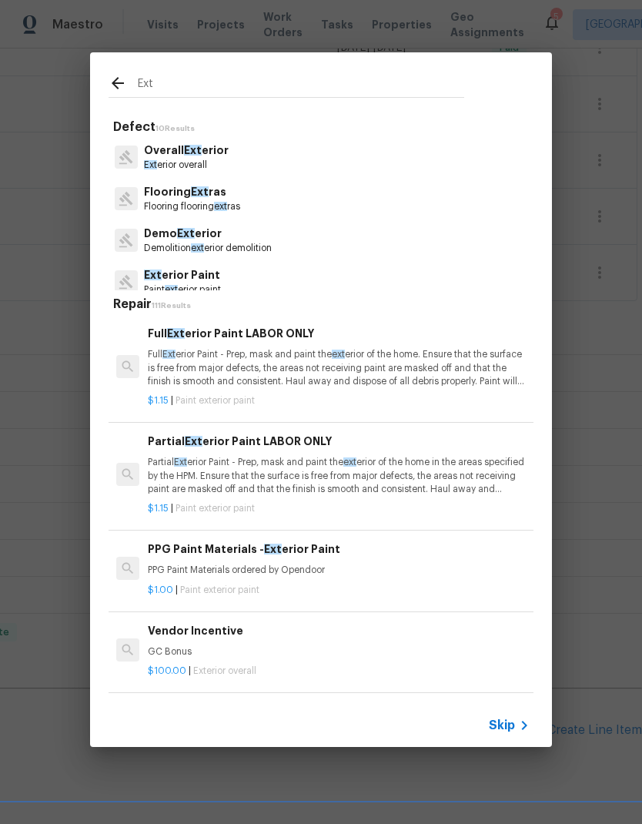
click at [210, 283] on p "Ext erior Paint" at bounding box center [182, 275] width 77 height 16
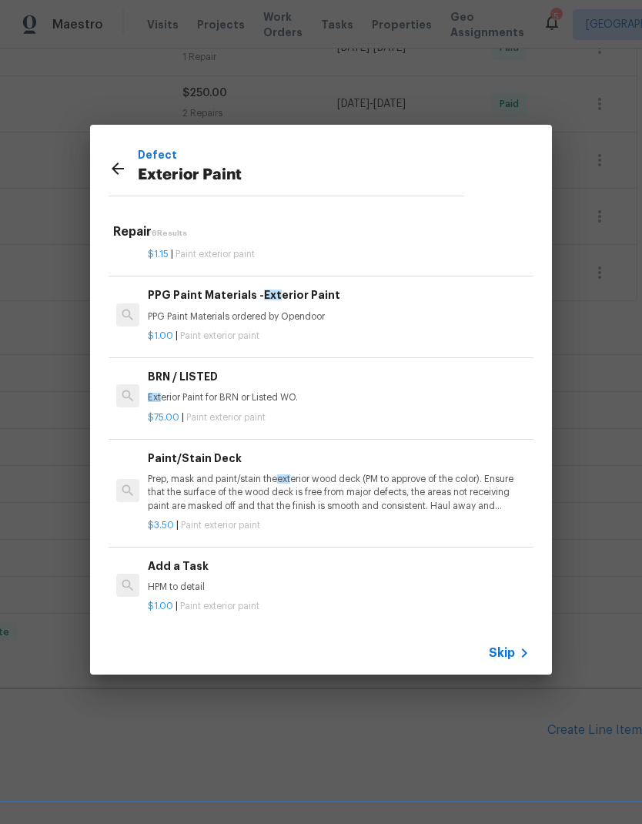
scroll to position [181, 0]
click at [262, 582] on p "HPM to detail" at bounding box center [339, 588] width 382 height 13
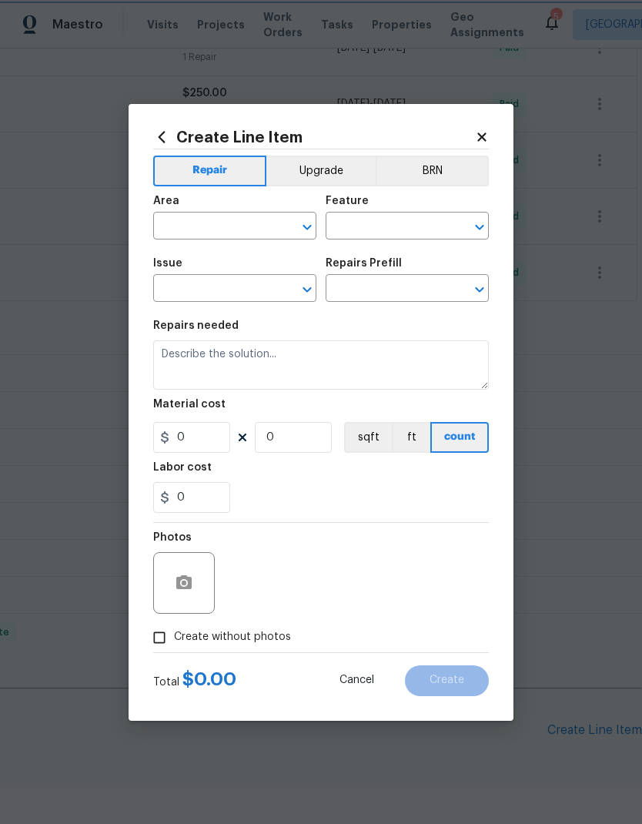
type input "Overall Paint"
type input "Exterior Paint"
type input "Add a Task $1.00"
type textarea "HPM to detail"
type input "1"
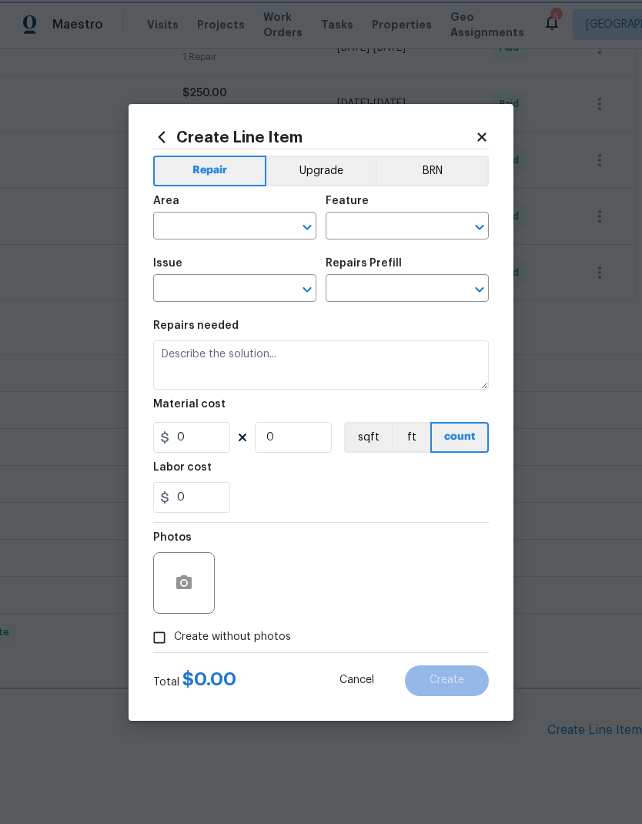
type input "1"
click at [217, 226] on input "text" at bounding box center [213, 228] width 120 height 24
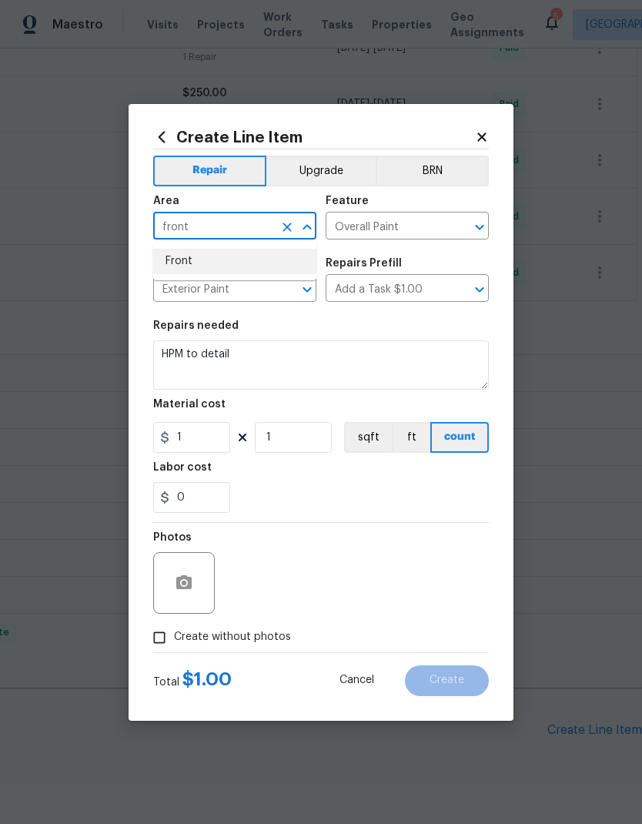
click at [219, 259] on li "Front" at bounding box center [234, 261] width 163 height 25
type input "Front"
click at [394, 227] on input "Overall Paint" at bounding box center [386, 228] width 120 height 24
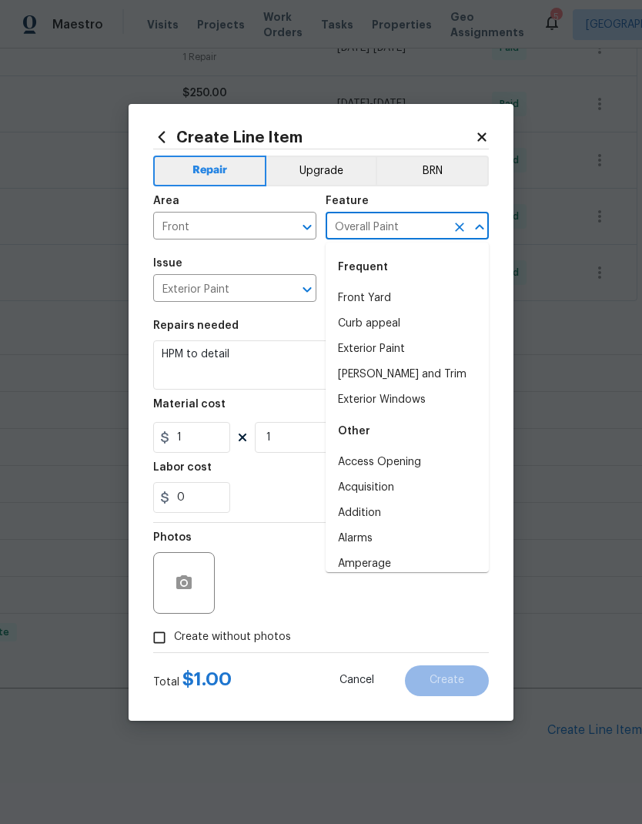
click at [461, 226] on icon "Clear" at bounding box center [459, 227] width 9 height 9
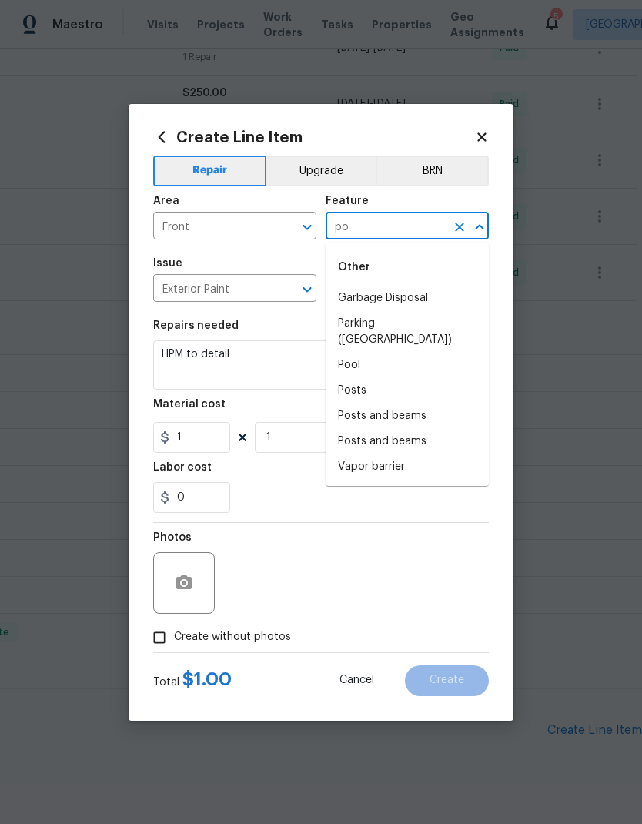
type input "p"
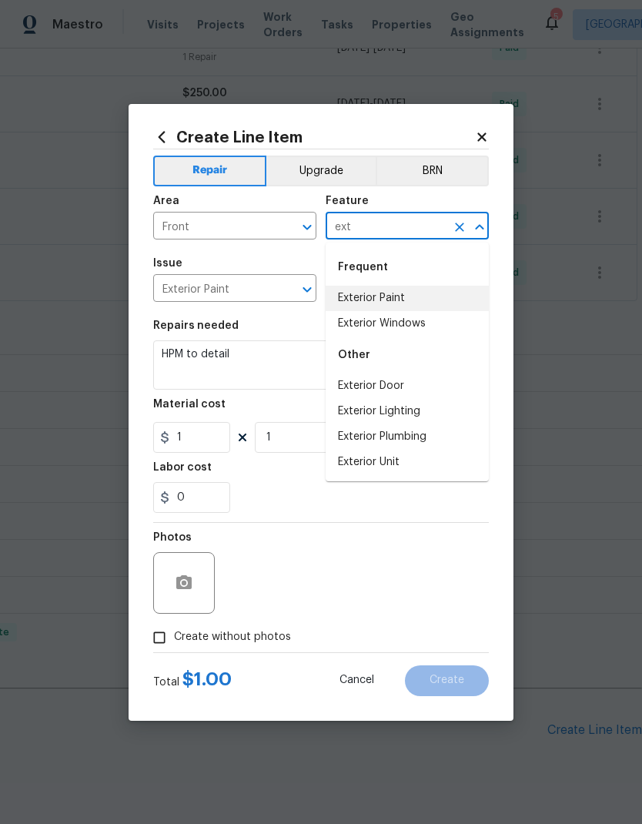
click at [411, 299] on li "Exterior Paint" at bounding box center [407, 298] width 163 height 25
type input "Exterior Paint"
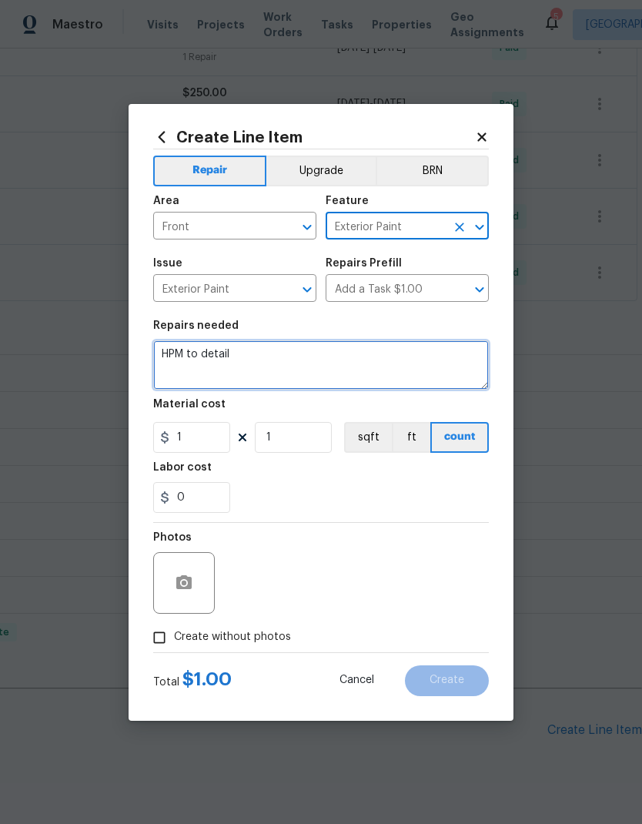
click at [208, 366] on textarea "HPM to detail" at bounding box center [321, 364] width 336 height 49
click at [216, 351] on textarea "HPM to detail" at bounding box center [321, 364] width 336 height 49
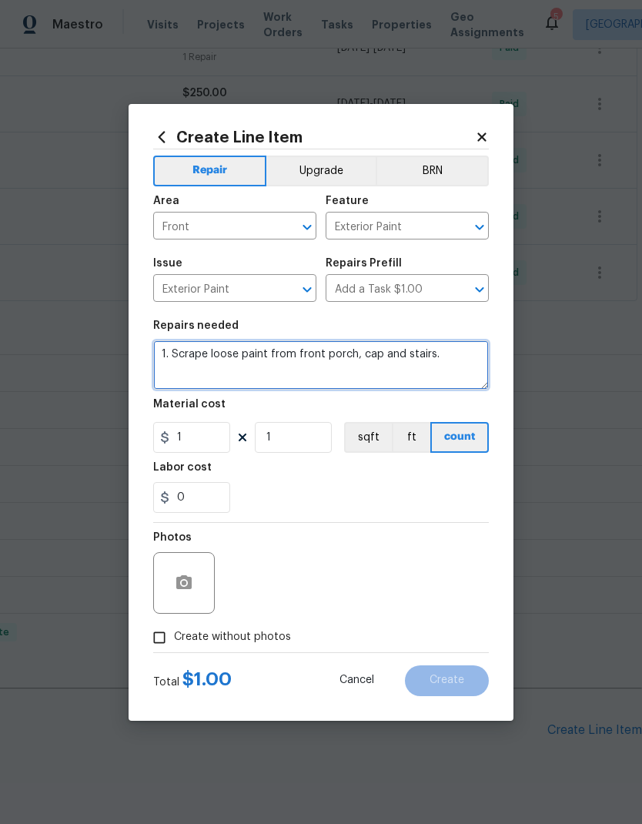
click at [358, 357] on textarea "1. Scrape loose paint from front porch, cap and stairs." at bounding box center [321, 364] width 336 height 49
click at [453, 361] on textarea "1. Scrape loose paint from front porch cap and stairs." at bounding box center [321, 364] width 336 height 49
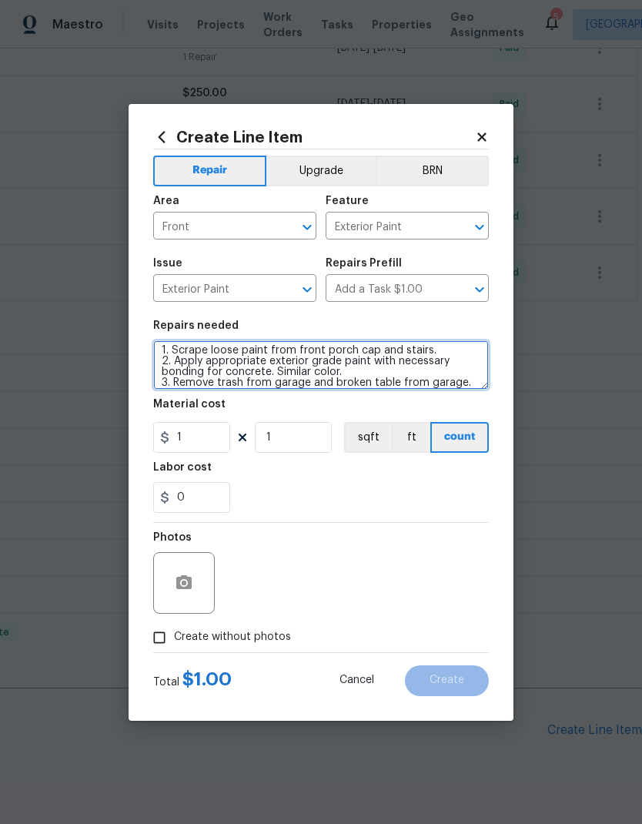
type textarea "1. Scrape loose paint from front porch cap and stairs. 2. Apply appropriate ext…"
click at [467, 481] on div "Labor cost" at bounding box center [321, 472] width 336 height 20
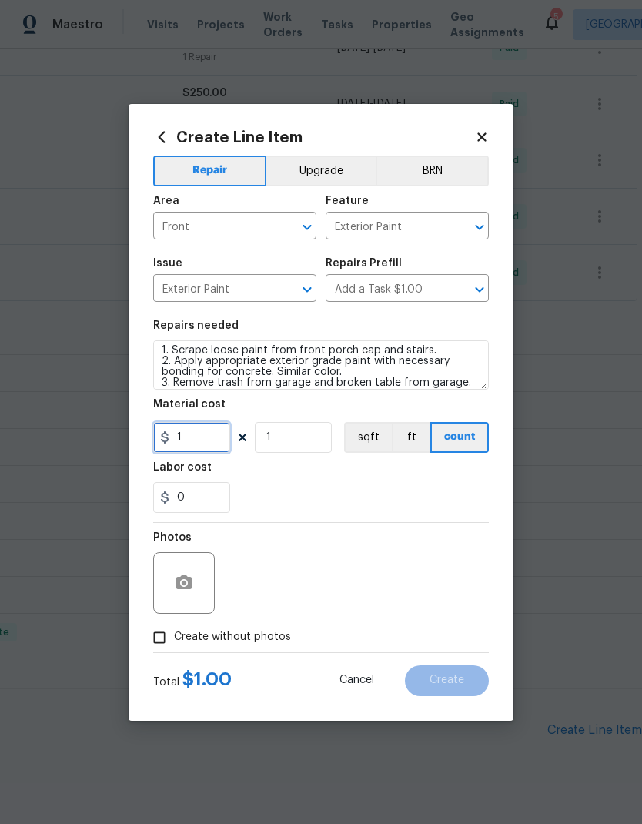
click at [200, 441] on input "1" at bounding box center [191, 437] width 77 height 31
type input "350"
click at [370, 473] on div "Labor cost" at bounding box center [321, 472] width 336 height 20
click at [162, 636] on input "Create without photos" at bounding box center [159, 637] width 29 height 29
checkbox input "true"
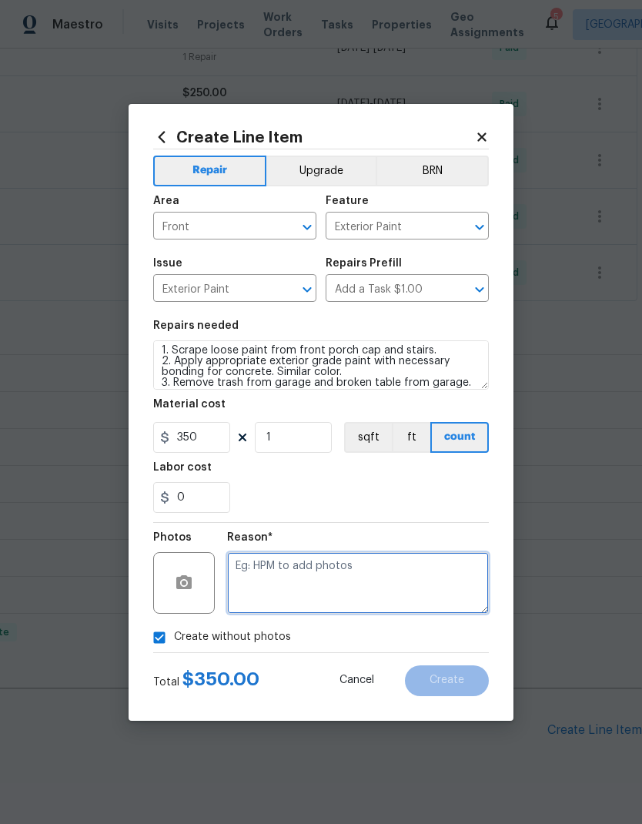
click at [356, 576] on textarea at bounding box center [358, 583] width 262 height 62
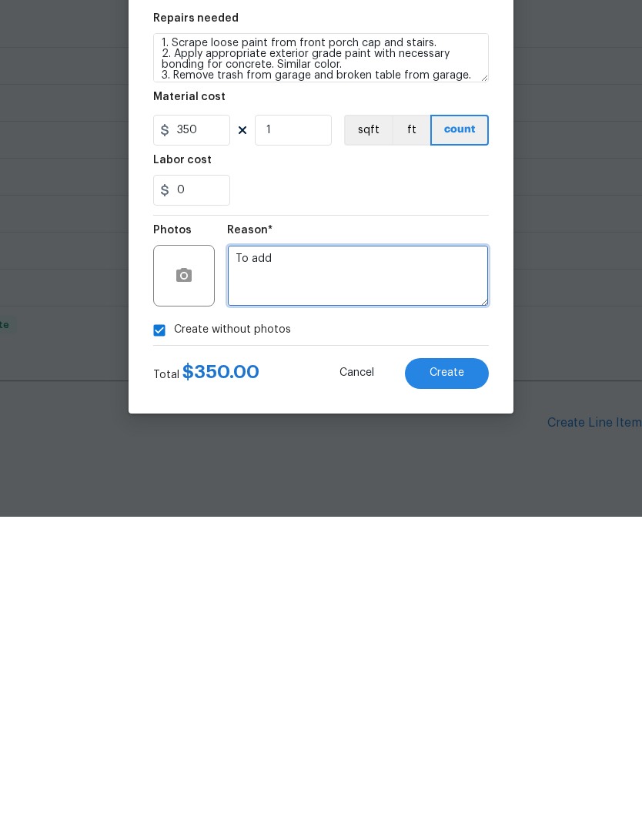
type textarea "To add"
click at [387, 623] on div "Create without photos" at bounding box center [321, 637] width 336 height 29
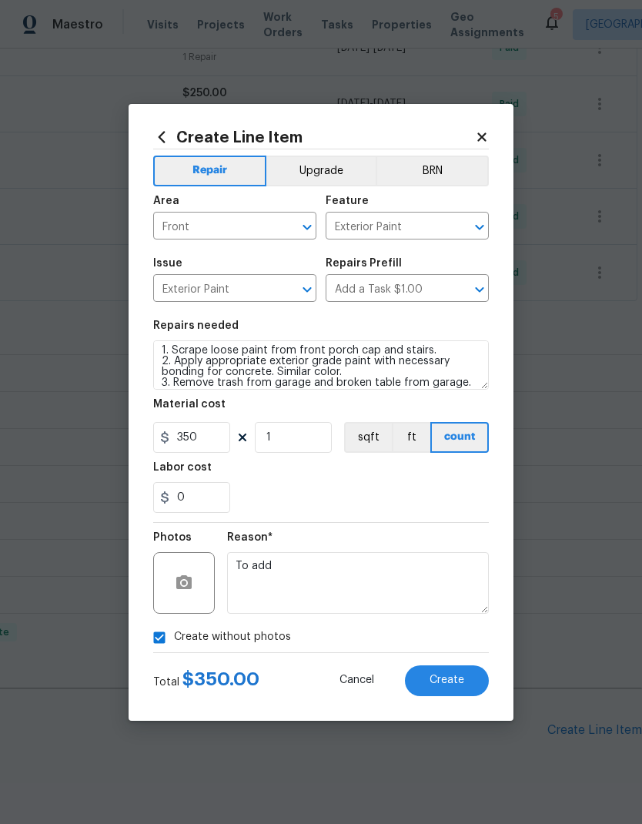
click at [456, 691] on button "Create" at bounding box center [447, 681] width 84 height 31
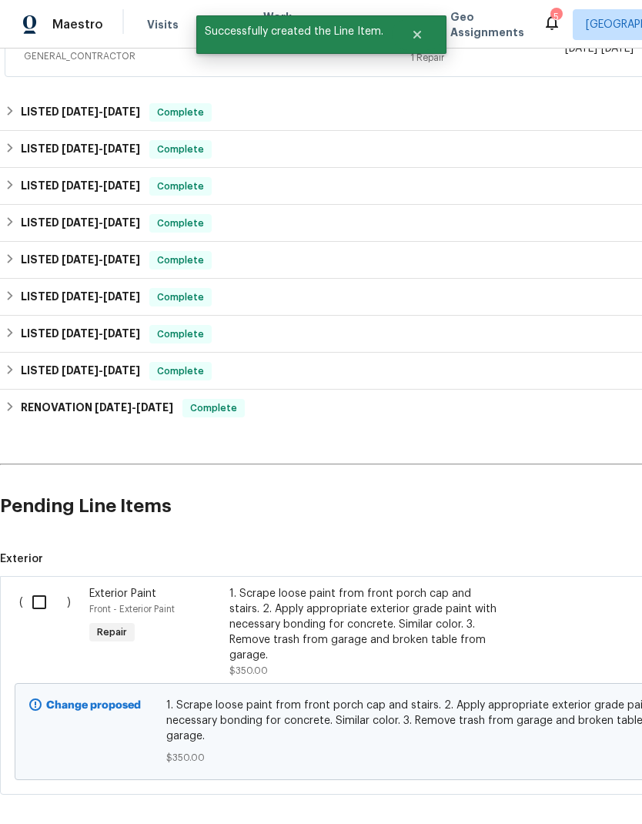
scroll to position [659, 0]
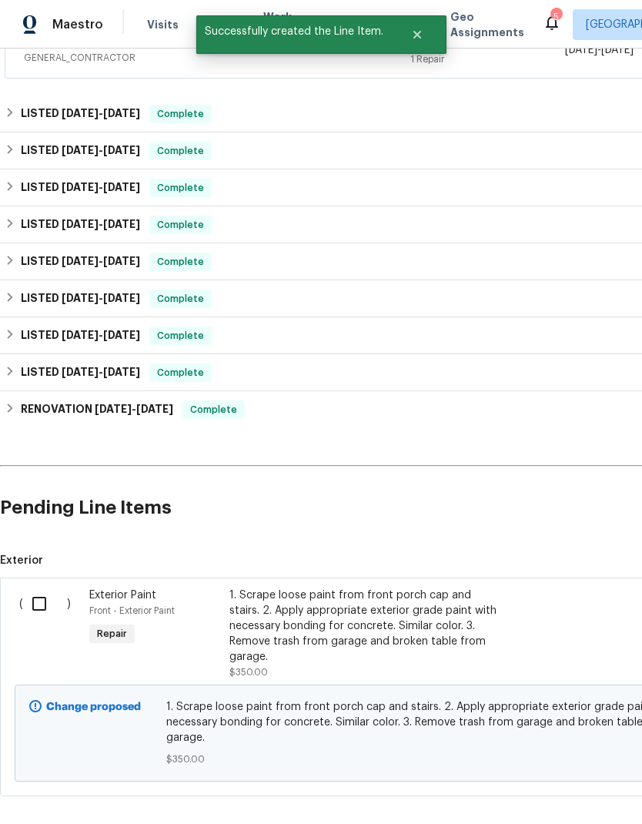
click at [40, 588] on input "checkbox" at bounding box center [45, 604] width 44 height 32
checkbox input "true"
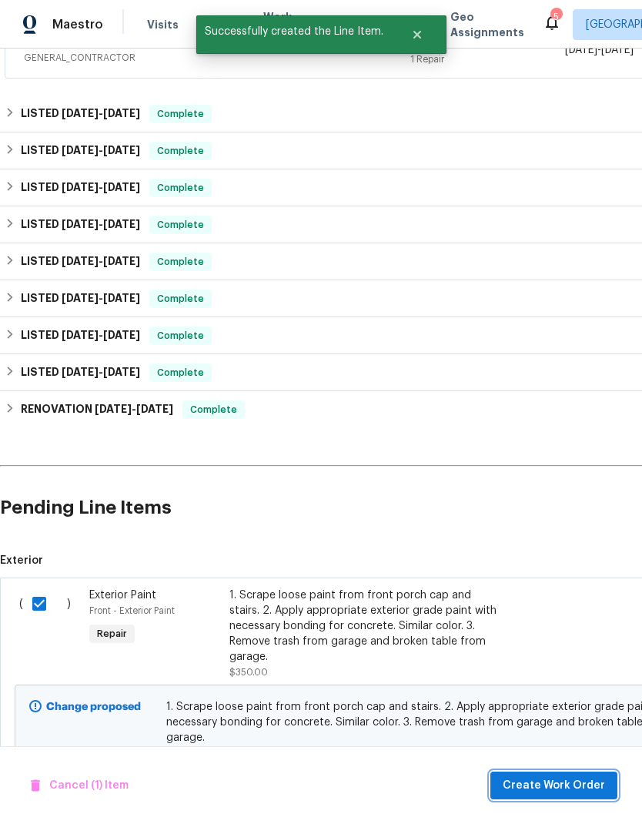
click at [575, 793] on span "Create Work Order" at bounding box center [554, 785] width 102 height 19
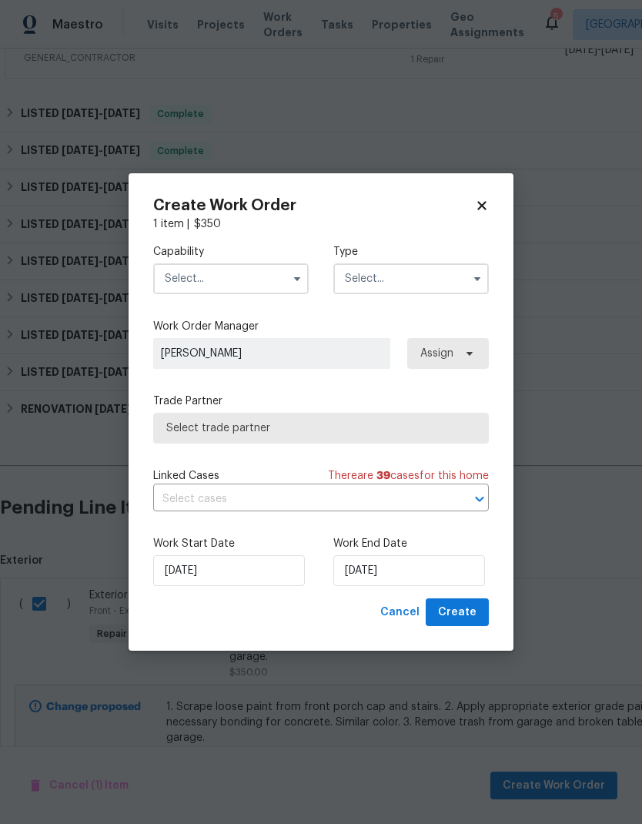
click at [230, 277] on input "text" at bounding box center [231, 278] width 156 height 31
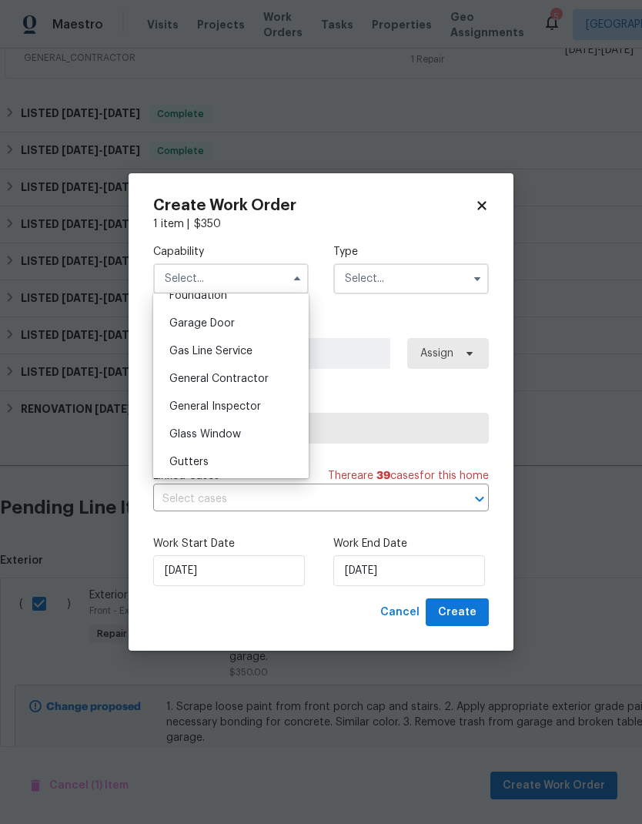
scroll to position [672, 0]
click at [268, 378] on div "General Contractor" at bounding box center [231, 375] width 148 height 28
type input "General Contractor"
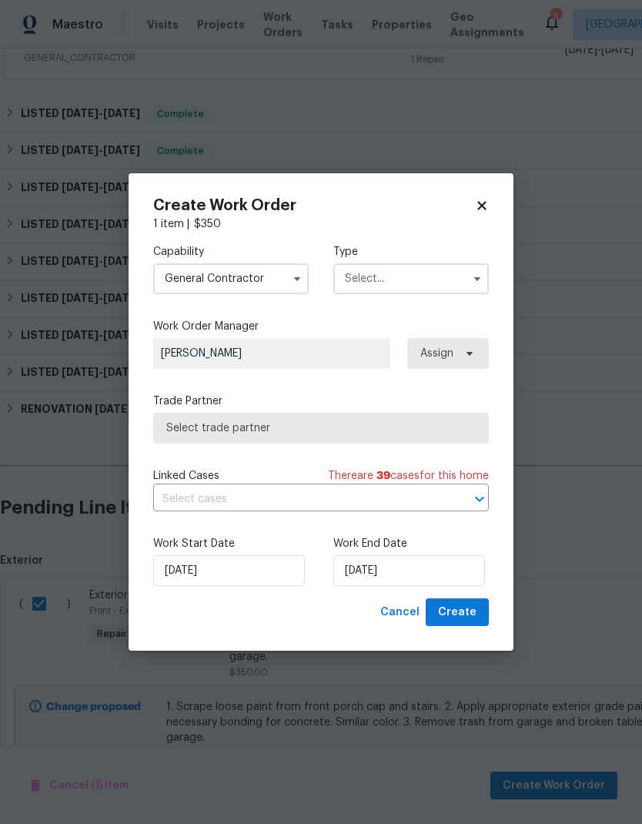
click at [421, 276] on input "text" at bounding box center [412, 278] width 156 height 31
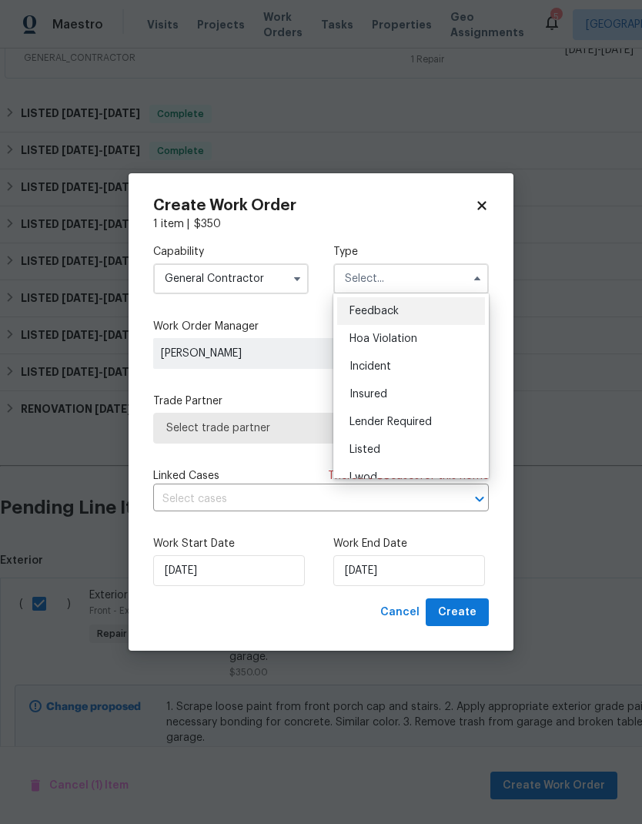
click at [412, 450] on div "Listed" at bounding box center [411, 450] width 148 height 28
type input "Listed"
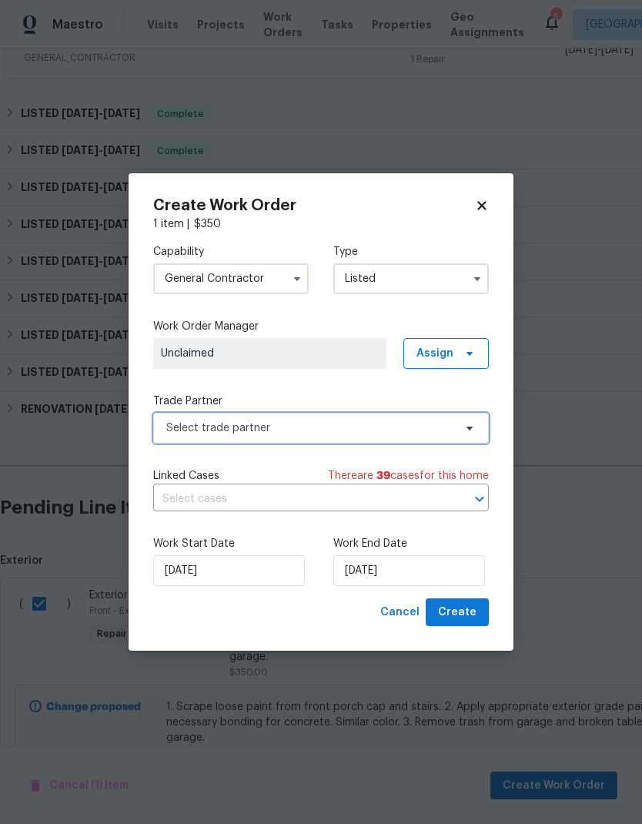
click at [389, 435] on span "Select trade partner" at bounding box center [321, 428] width 336 height 31
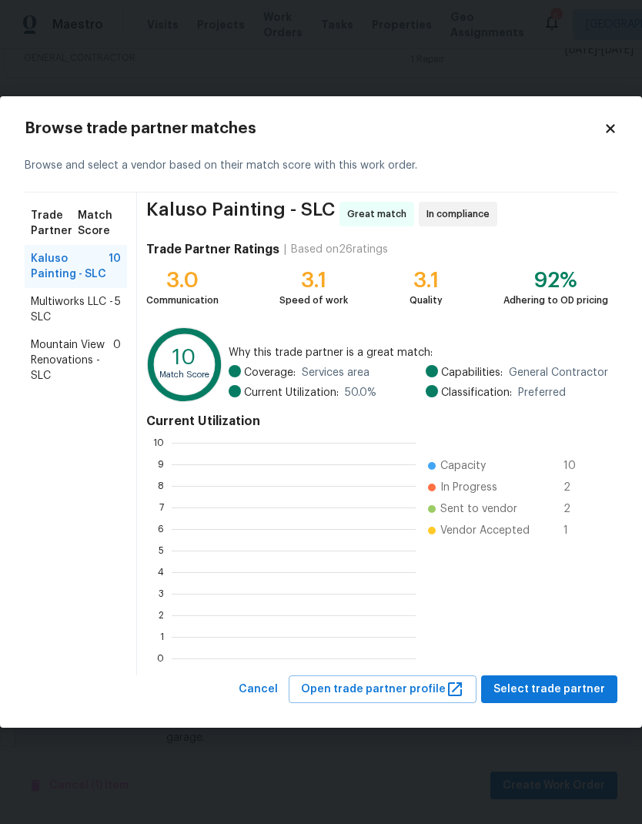
scroll to position [2, 2]
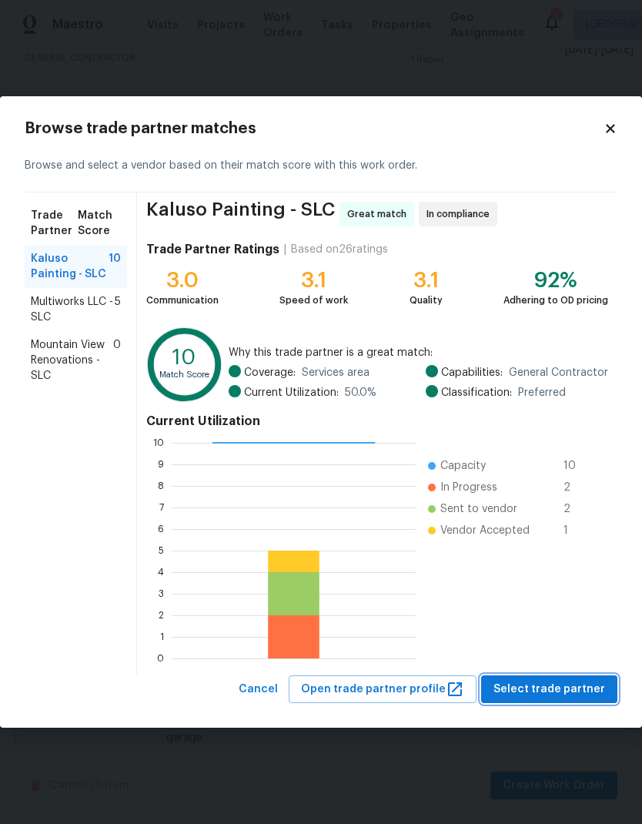
click at [578, 686] on span "Select trade partner" at bounding box center [550, 689] width 112 height 19
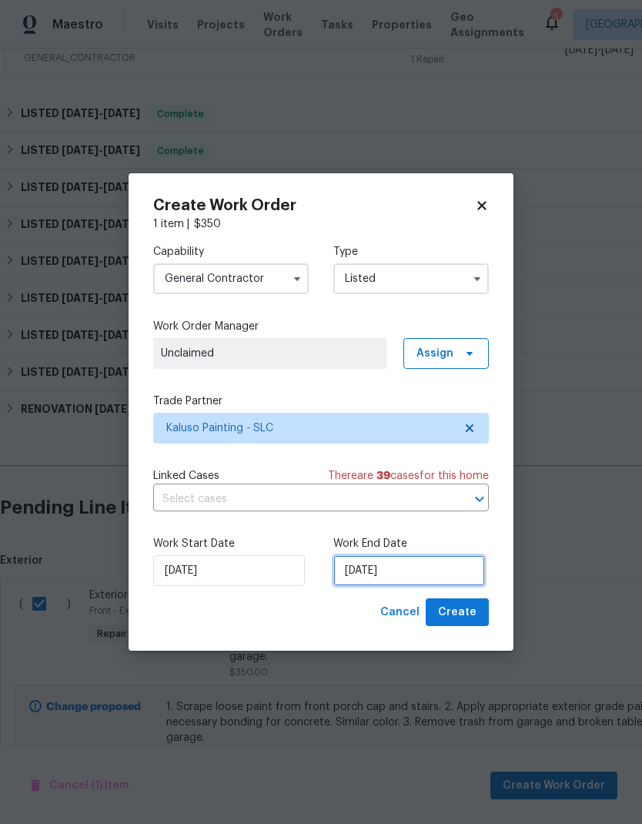
click at [434, 571] on input "[DATE]" at bounding box center [410, 570] width 152 height 31
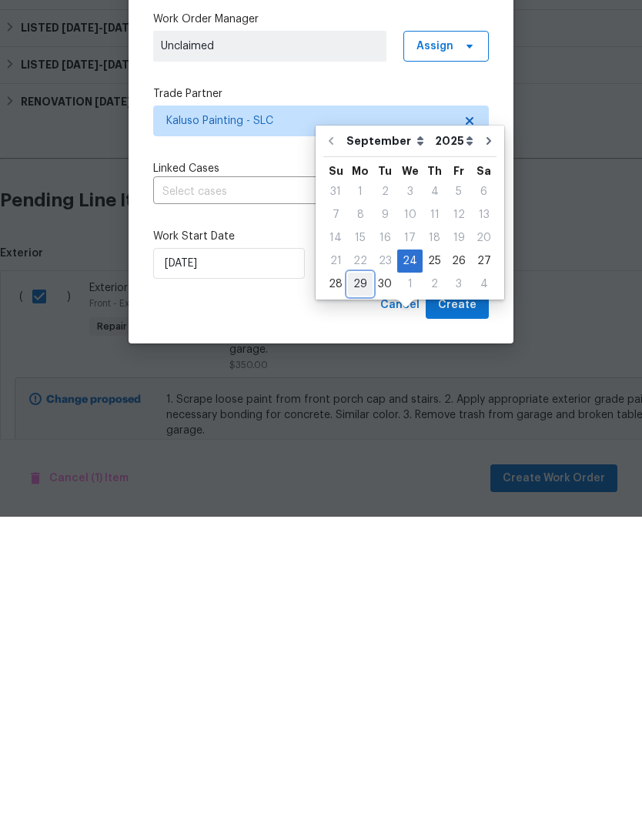
click at [365, 581] on div "29" at bounding box center [360, 592] width 25 height 22
type input "[DATE]"
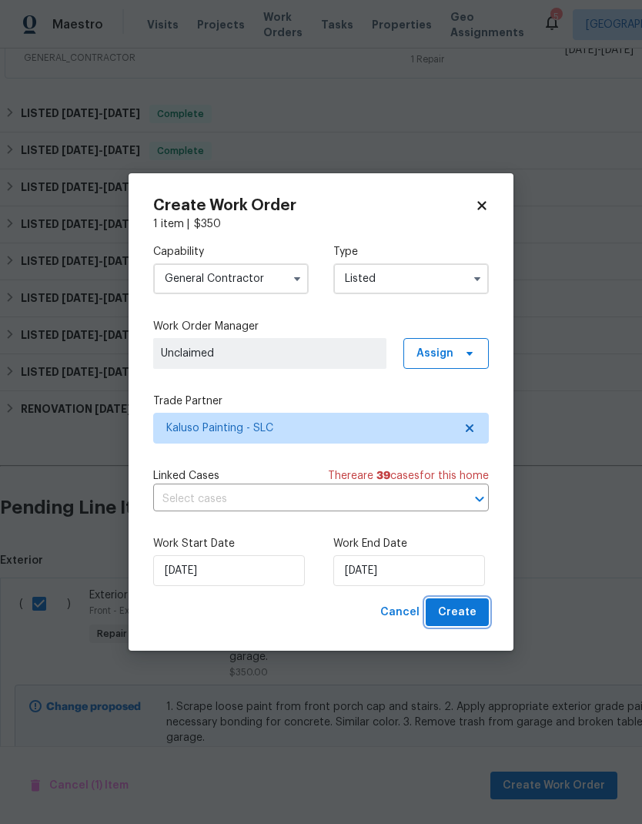
click at [471, 609] on span "Create" at bounding box center [457, 612] width 39 height 19
checkbox input "false"
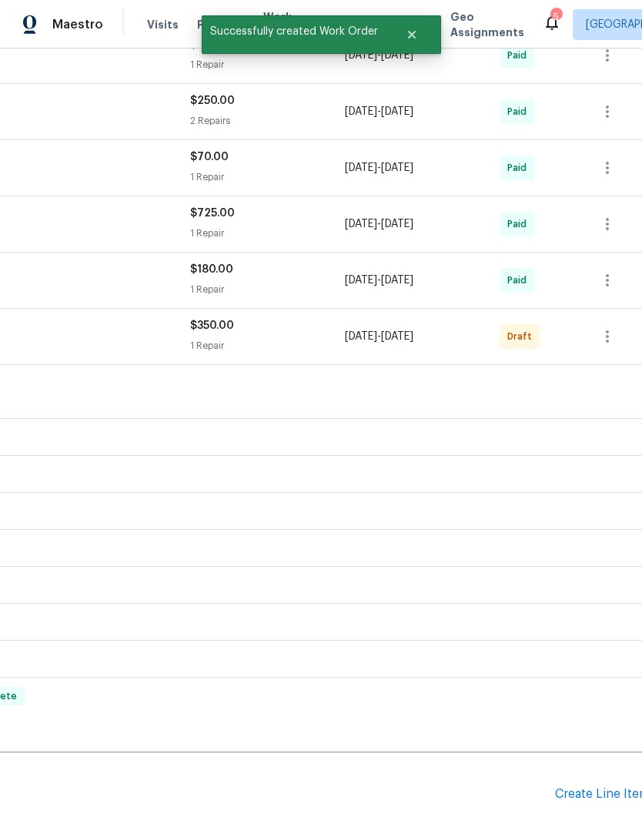
scroll to position [428, 220]
click at [602, 328] on icon "button" at bounding box center [608, 337] width 18 height 18
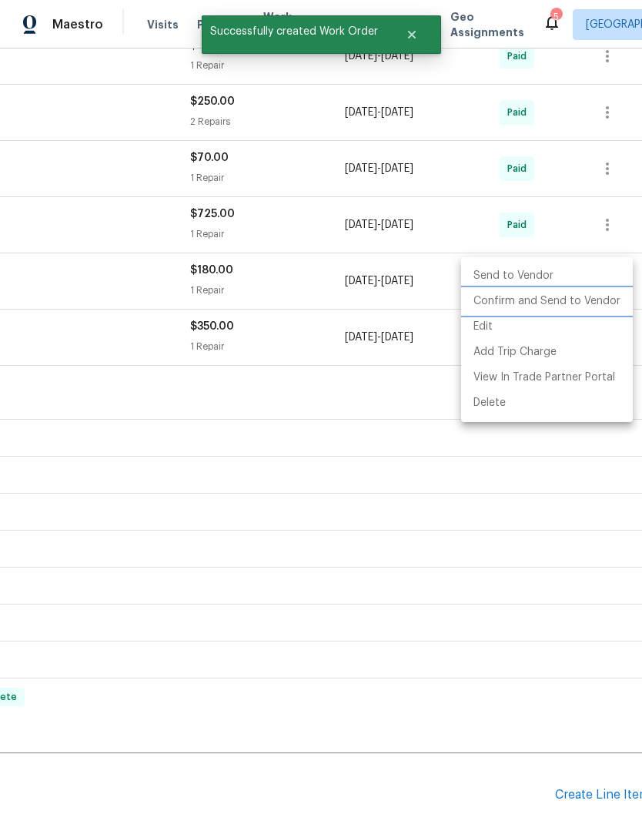
click at [556, 300] on li "Confirm and Send to Vendor" at bounding box center [547, 301] width 172 height 25
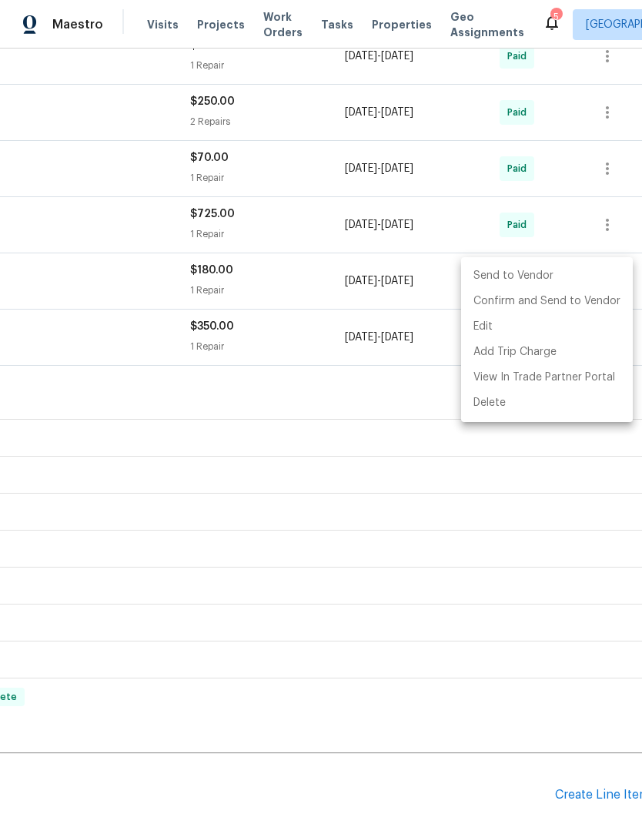
click at [454, 747] on div at bounding box center [321, 412] width 642 height 824
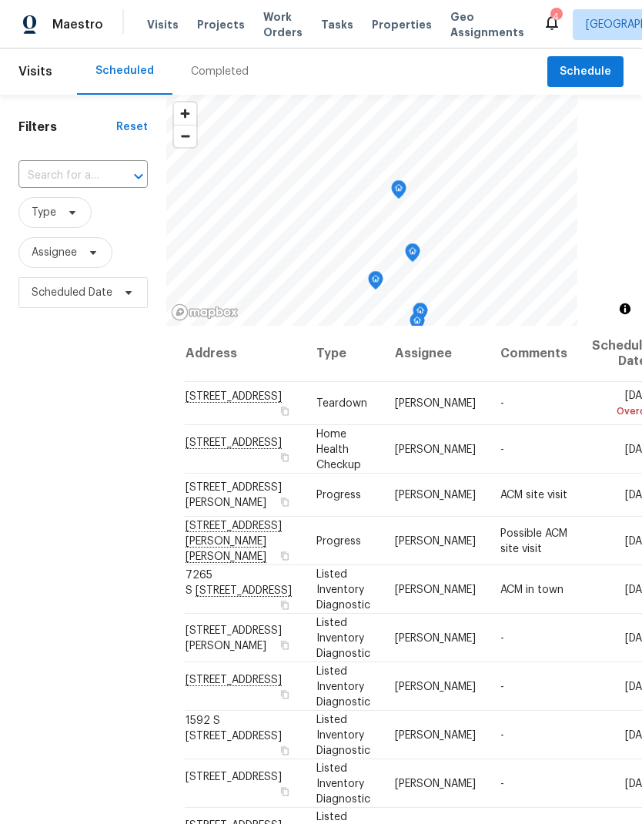
click at [0, 0] on icon at bounding box center [0, 0] width 0 height 0
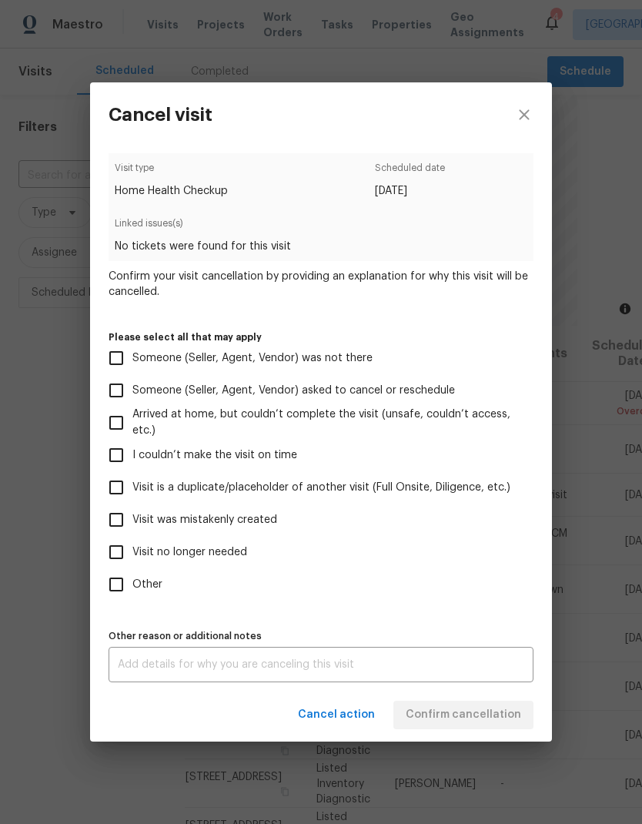
click at [129, 553] on input "Visit no longer needed" at bounding box center [116, 552] width 32 height 32
checkbox input "true"
click at [316, 665] on textarea at bounding box center [321, 664] width 407 height 11
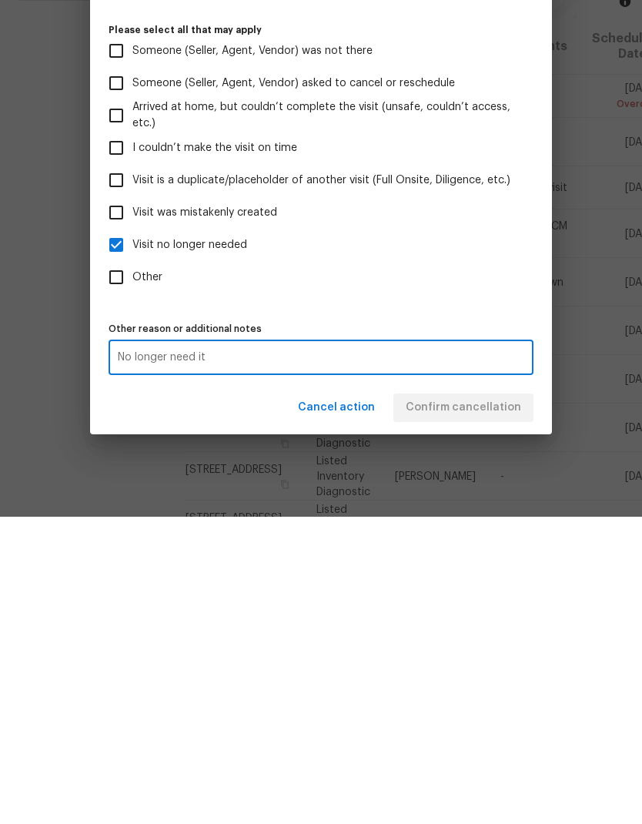
type textarea "No longer need it"
click at [469, 569] on label "Other" at bounding box center [310, 585] width 421 height 32
click at [132, 569] on input "Other" at bounding box center [116, 585] width 32 height 32
checkbox input "true"
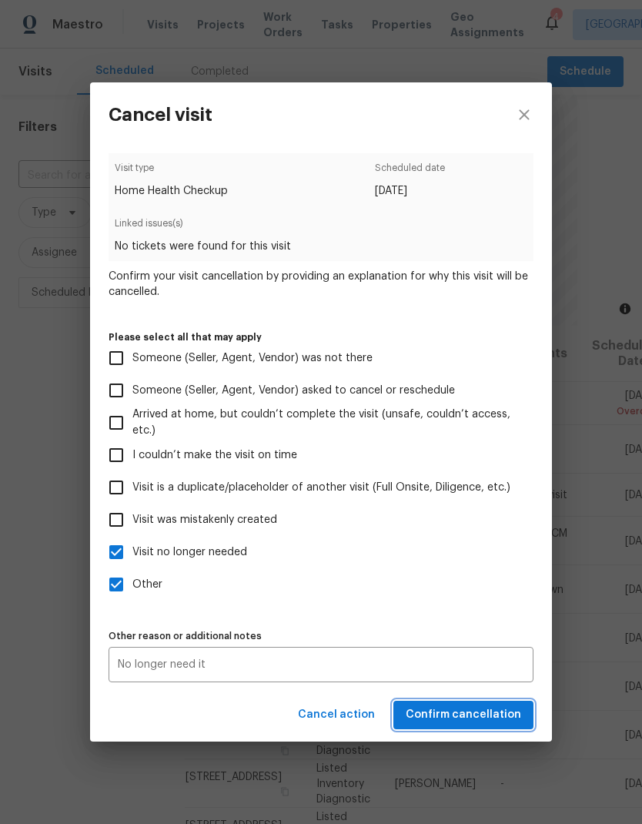
click at [481, 723] on span "Confirm cancellation" at bounding box center [464, 715] width 116 height 19
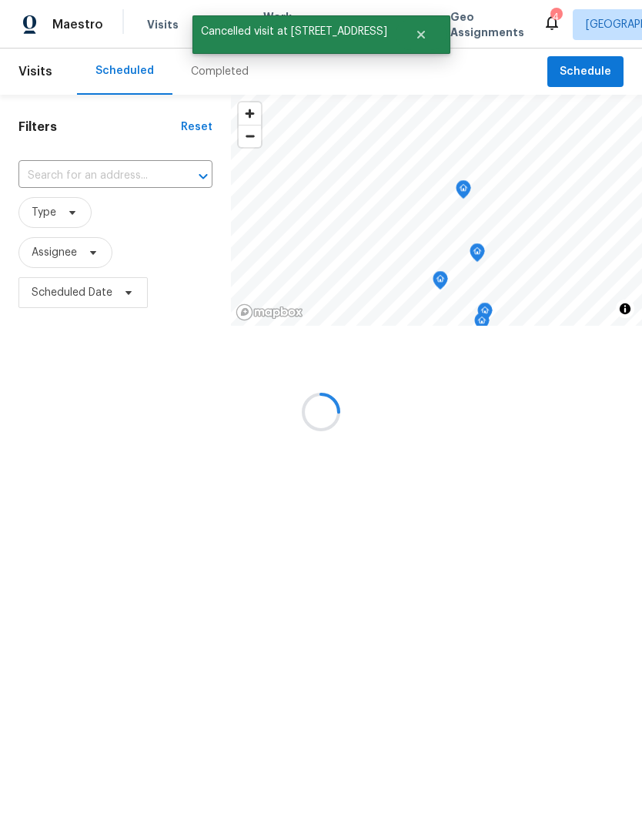
scroll to position [0, 0]
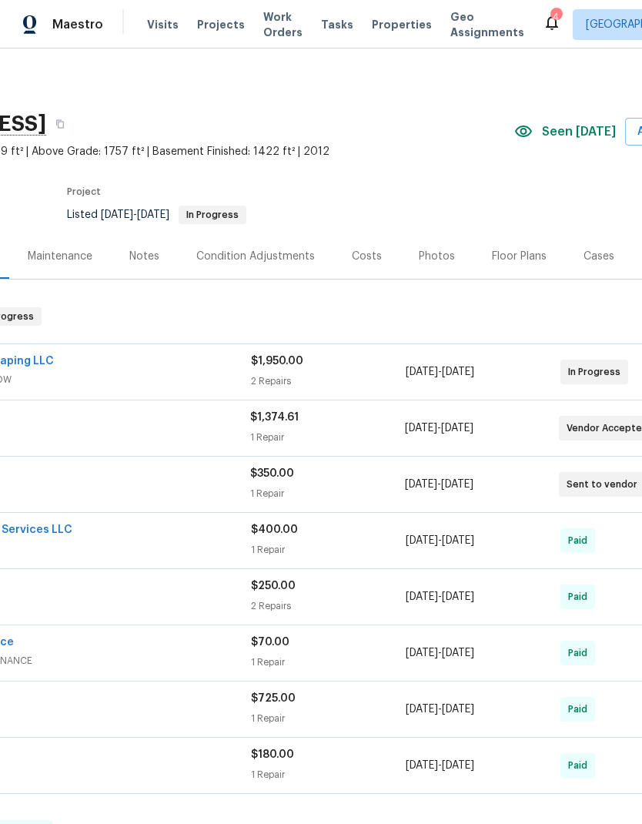
scroll to position [0, 156]
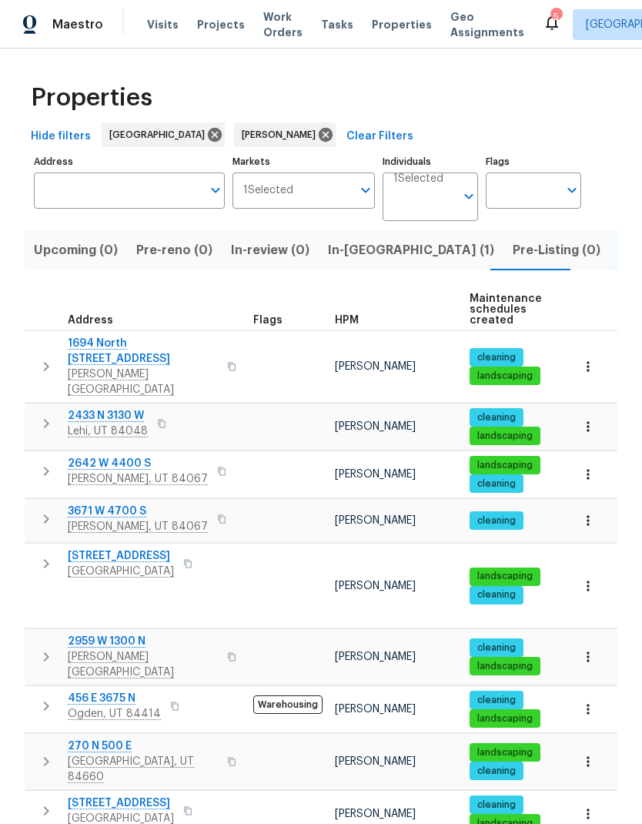
click at [551, 19] on div "5" at bounding box center [556, 16] width 11 height 15
click at [543, 25] on icon at bounding box center [552, 22] width 18 height 18
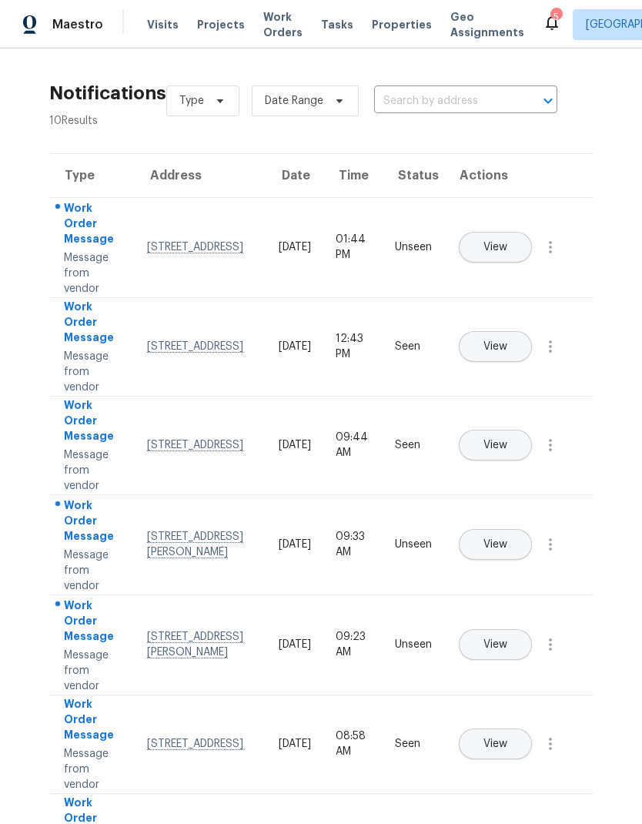
click at [532, 235] on button "View" at bounding box center [495, 247] width 73 height 31
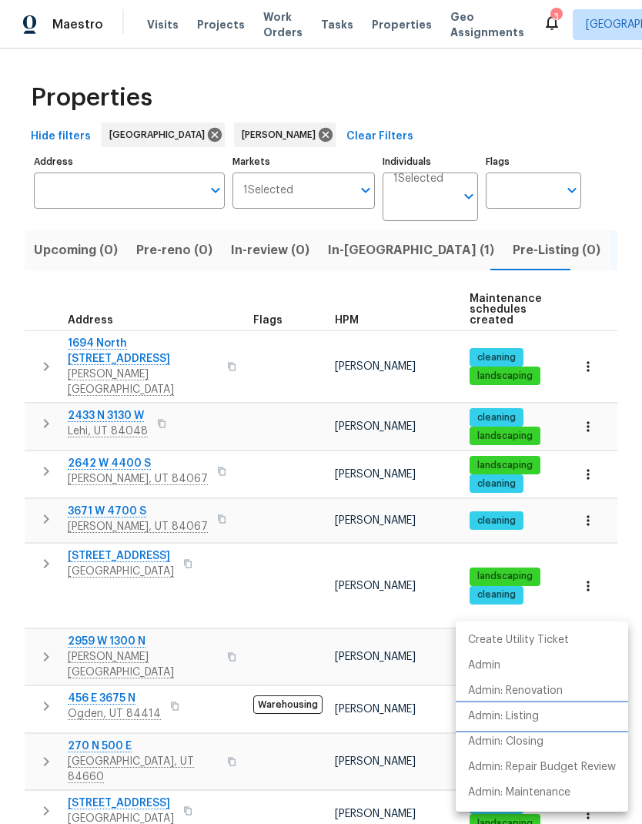
click at [550, 713] on li "Admin: Listing" at bounding box center [542, 716] width 173 height 25
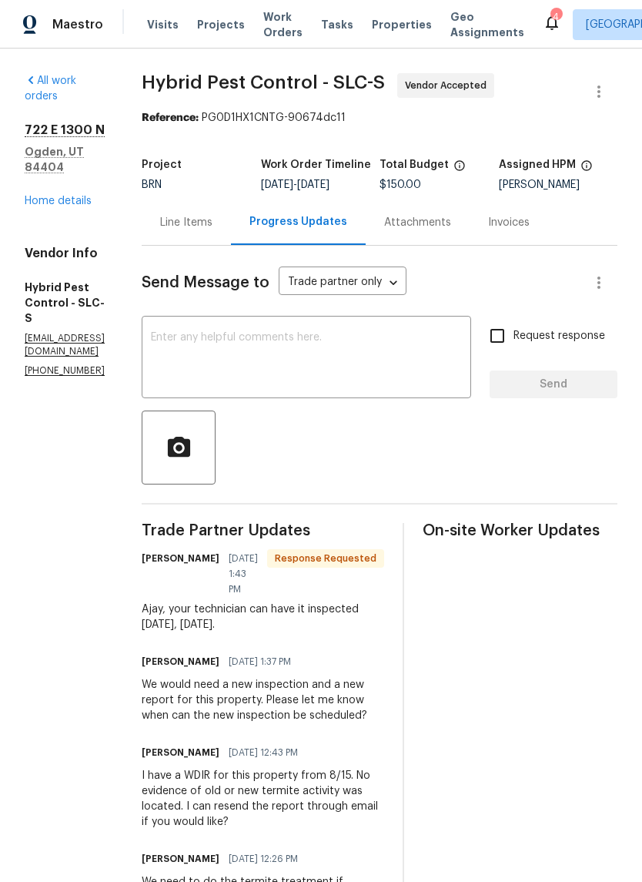
scroll to position [-1, 0]
click at [543, 16] on icon at bounding box center [552, 22] width 18 height 18
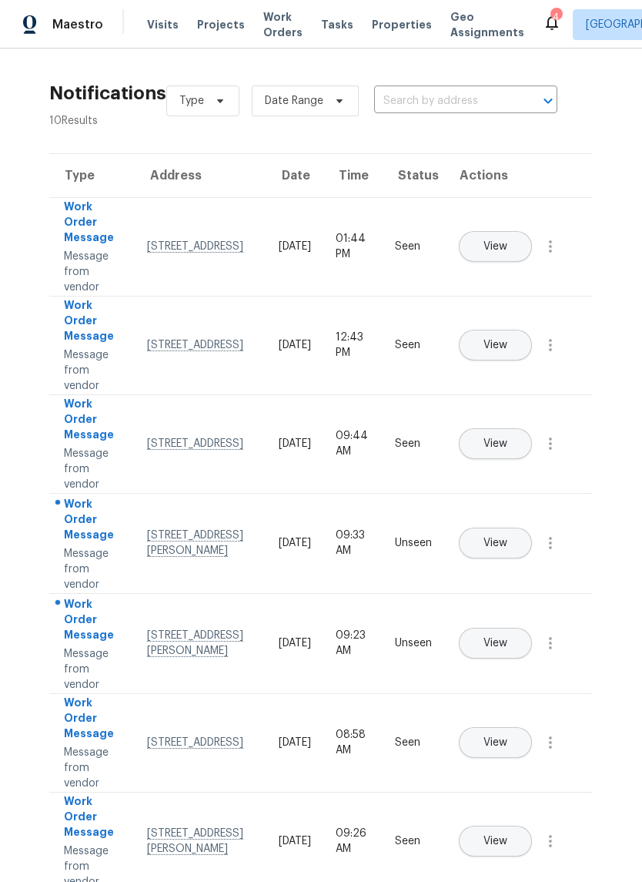
click at [508, 638] on span "View" at bounding box center [496, 644] width 24 height 12
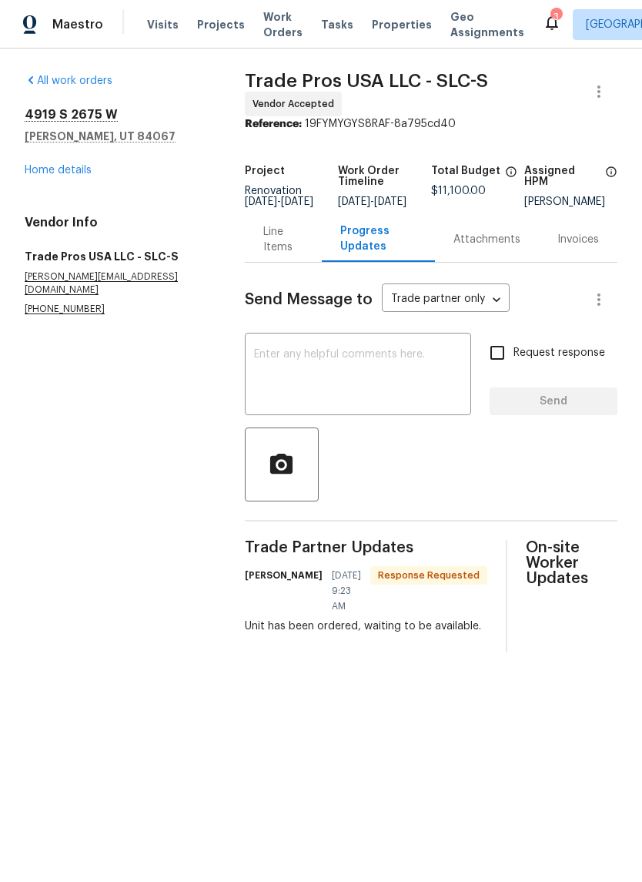
click at [411, 385] on textarea at bounding box center [358, 376] width 208 height 54
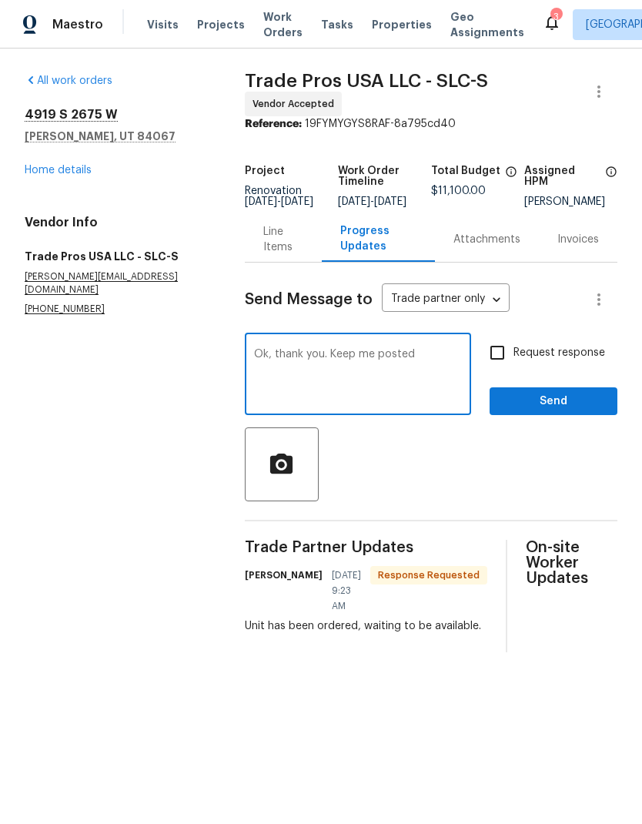
type textarea "Ok, thank you. Keep me posted"
click at [570, 409] on span "Send" at bounding box center [553, 401] width 103 height 19
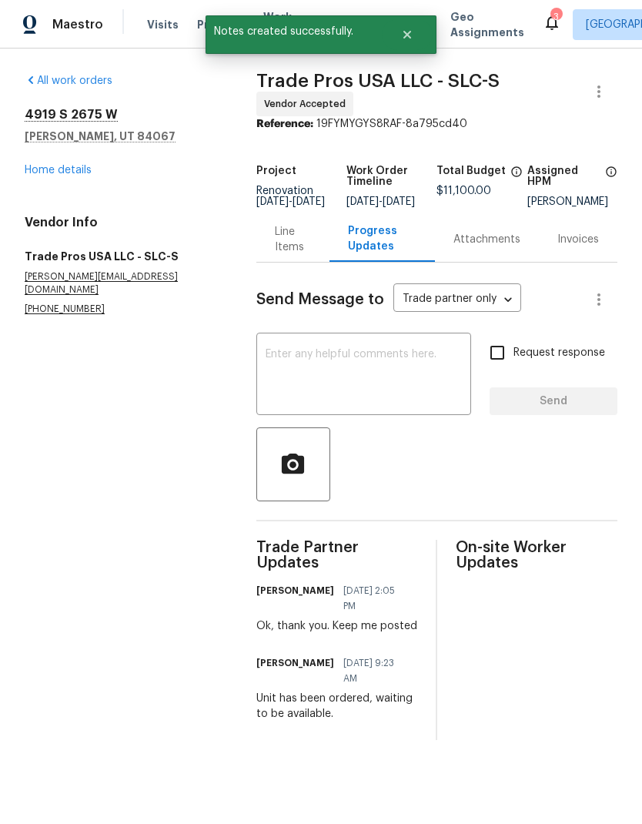
click at [551, 19] on div "3" at bounding box center [556, 16] width 11 height 15
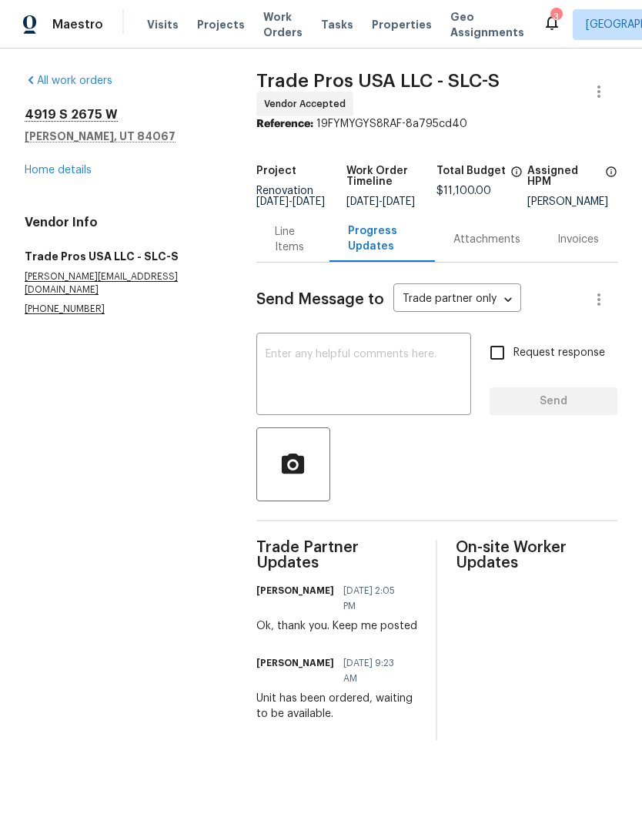
click at [546, 22] on icon at bounding box center [552, 22] width 12 height 15
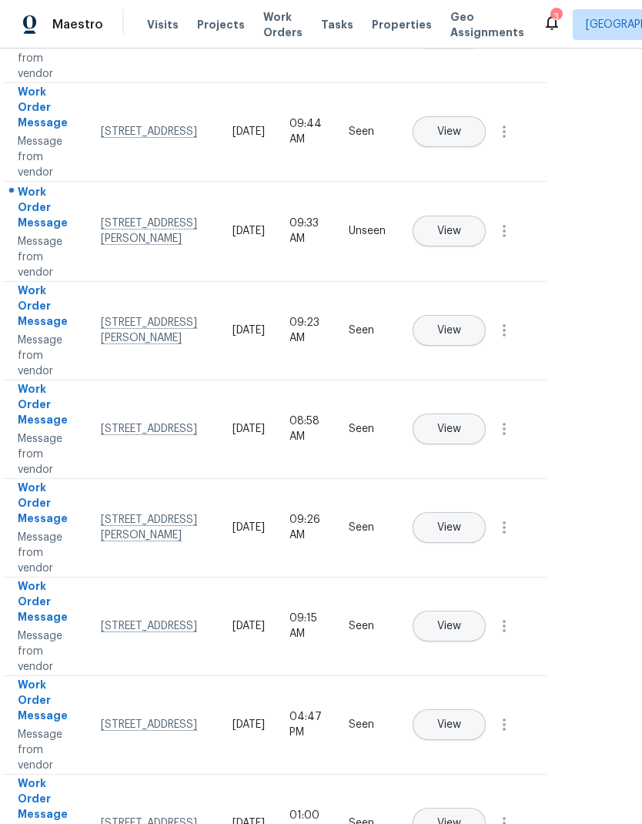
scroll to position [312, 47]
